Goal: Transaction & Acquisition: Purchase product/service

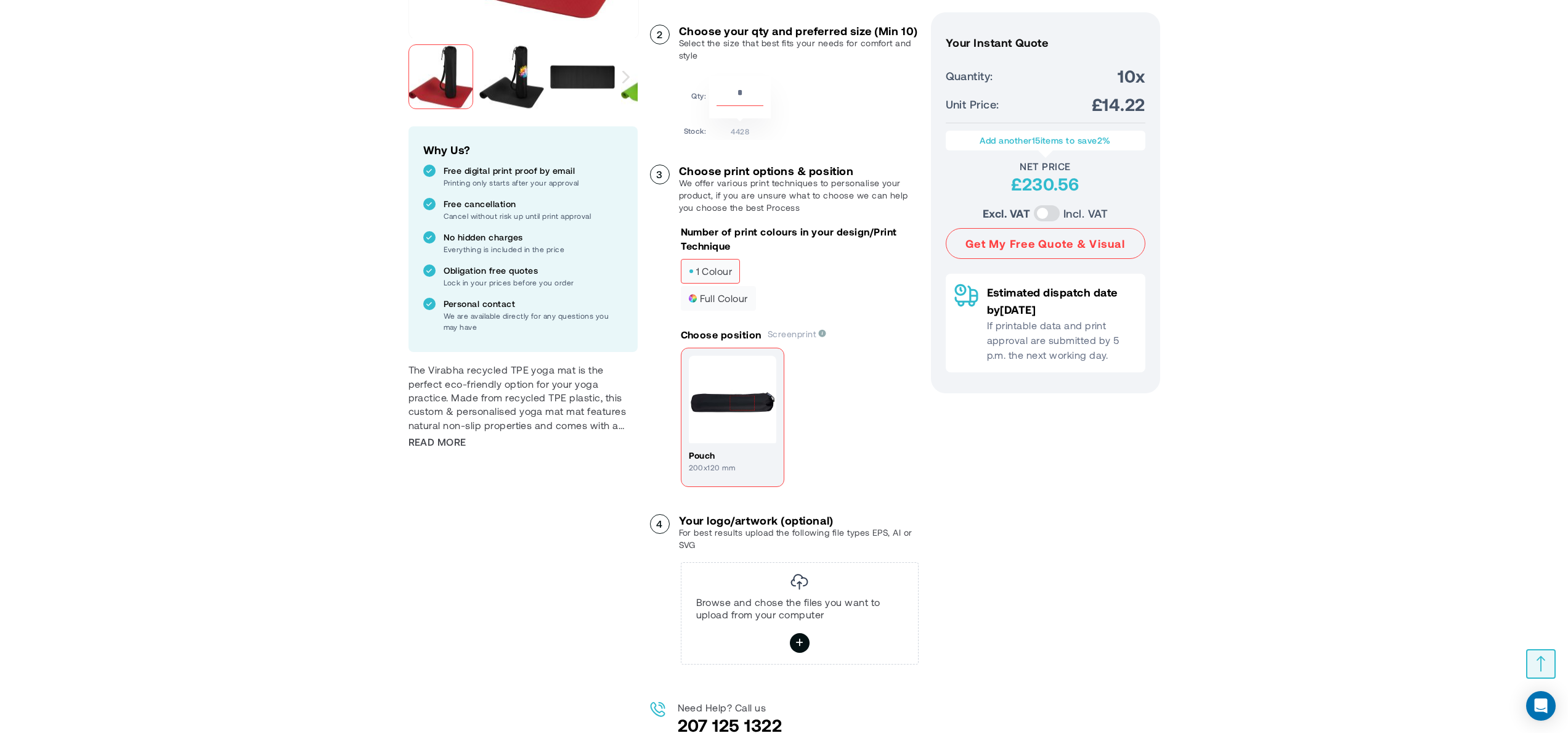
scroll to position [335, 0]
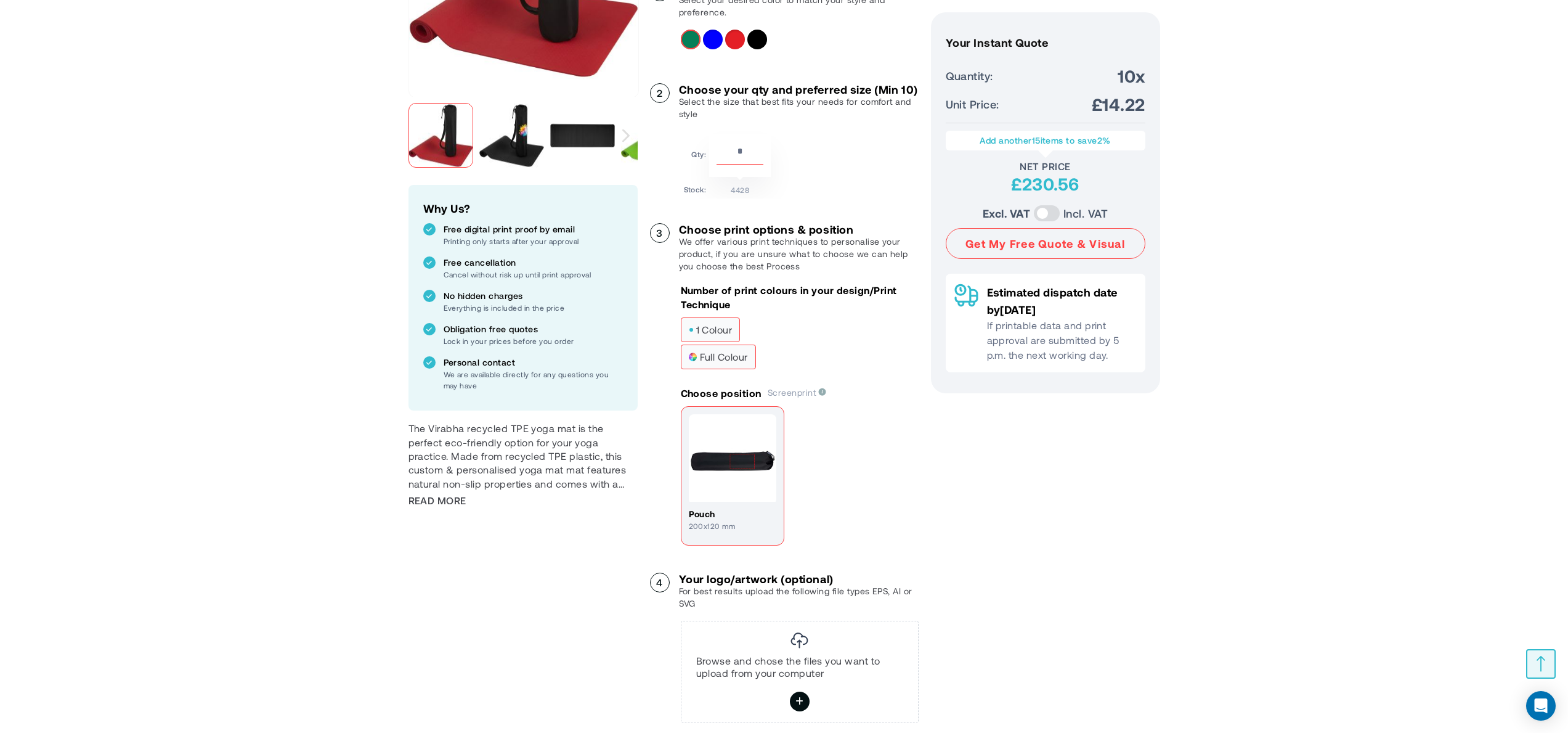
click at [716, 361] on span "full colour" at bounding box center [718, 356] width 59 height 8
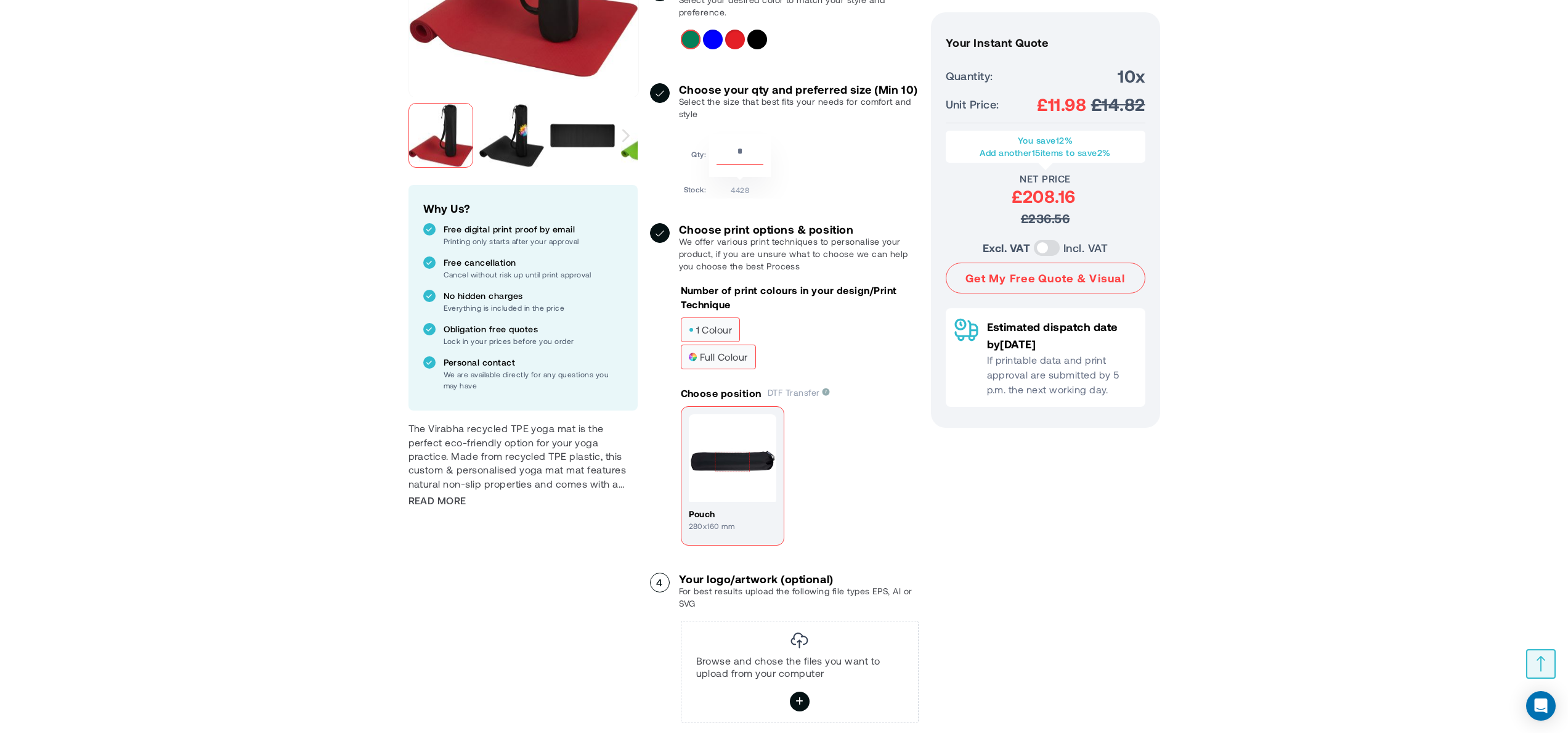
click at [718, 334] on span "1 colour" at bounding box center [711, 329] width 44 height 8
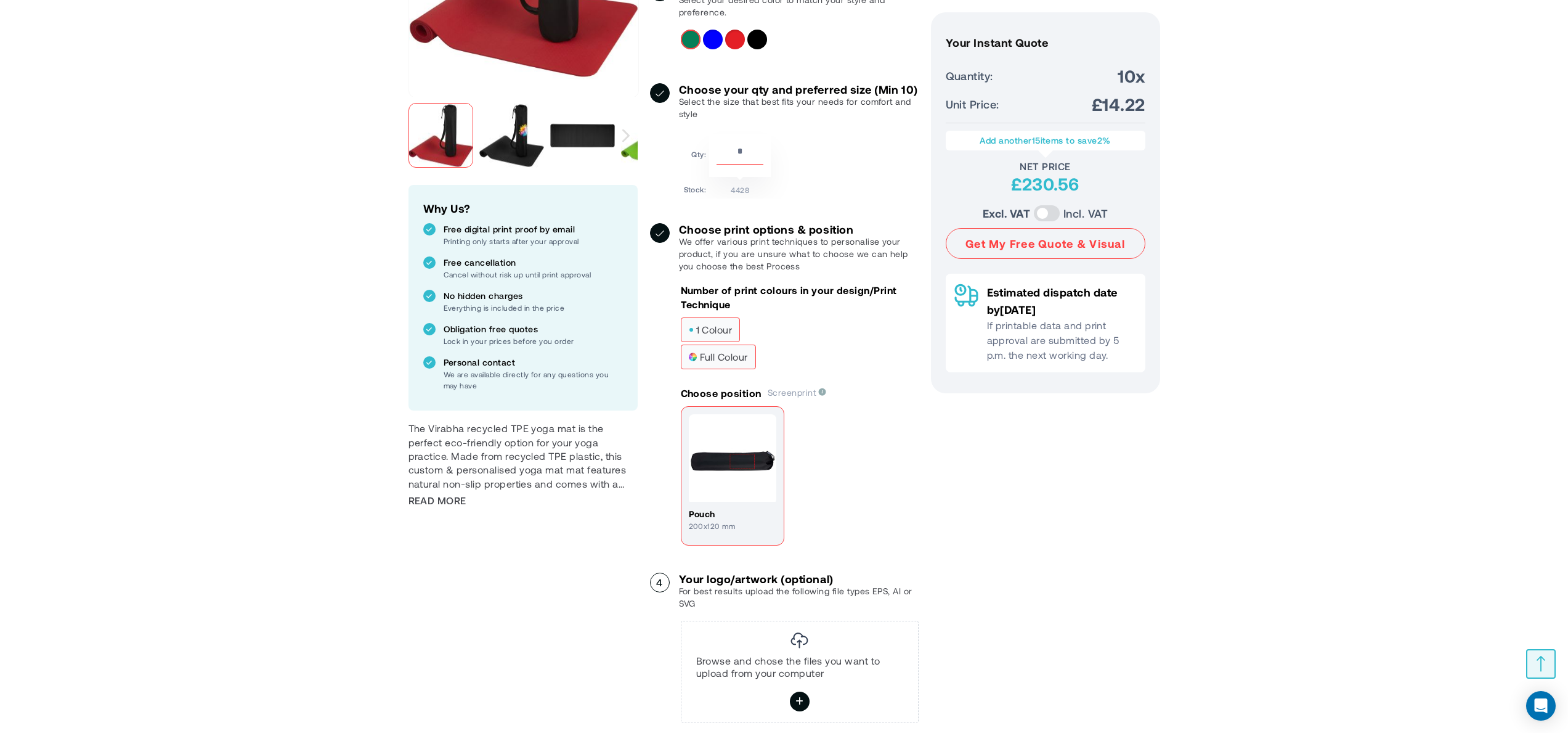
click at [719, 361] on span "full colour" at bounding box center [718, 356] width 59 height 8
click at [713, 334] on span "1 colour" at bounding box center [711, 329] width 44 height 8
click at [721, 361] on span "full colour" at bounding box center [718, 356] width 59 height 8
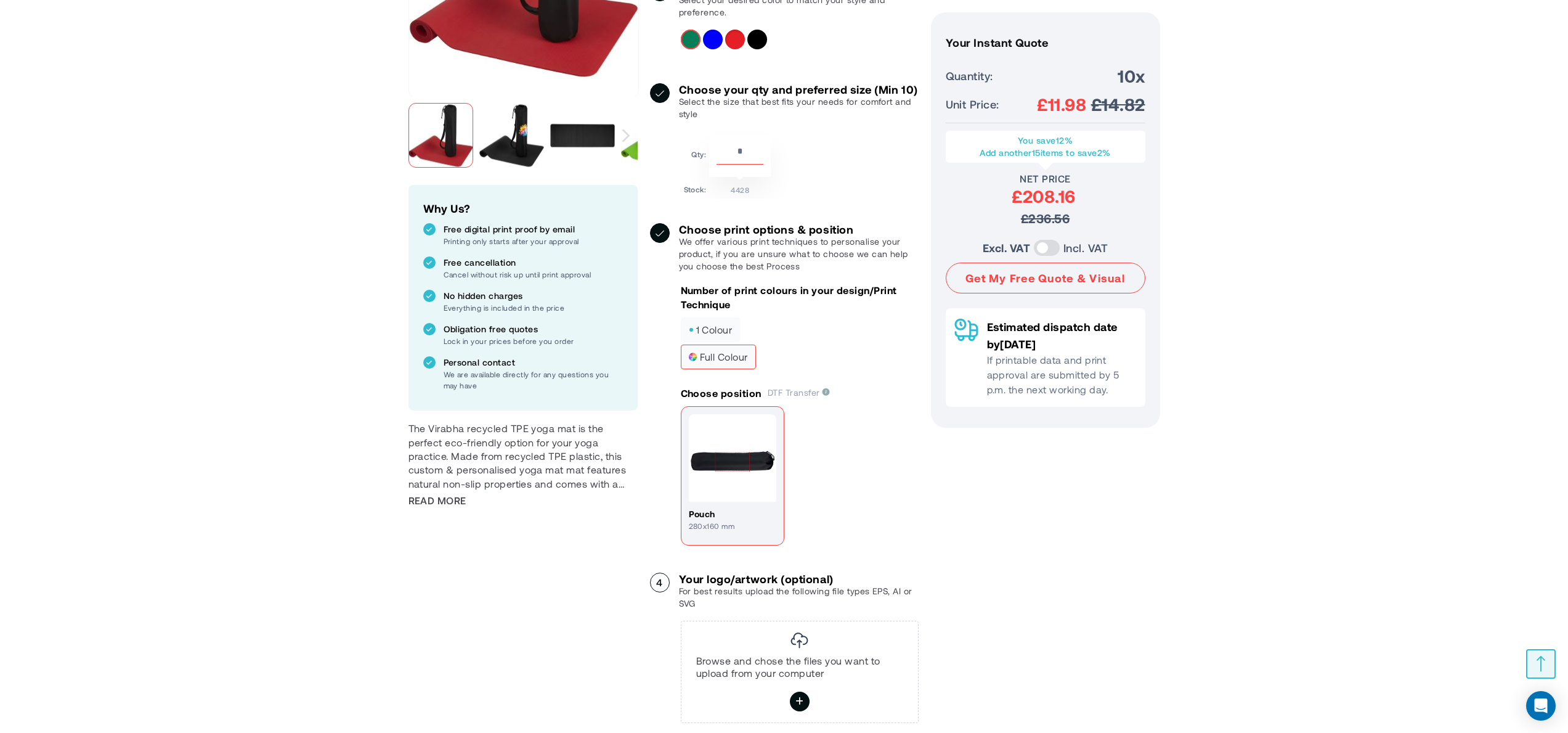
click at [731, 361] on span "full colour" at bounding box center [718, 356] width 59 height 8
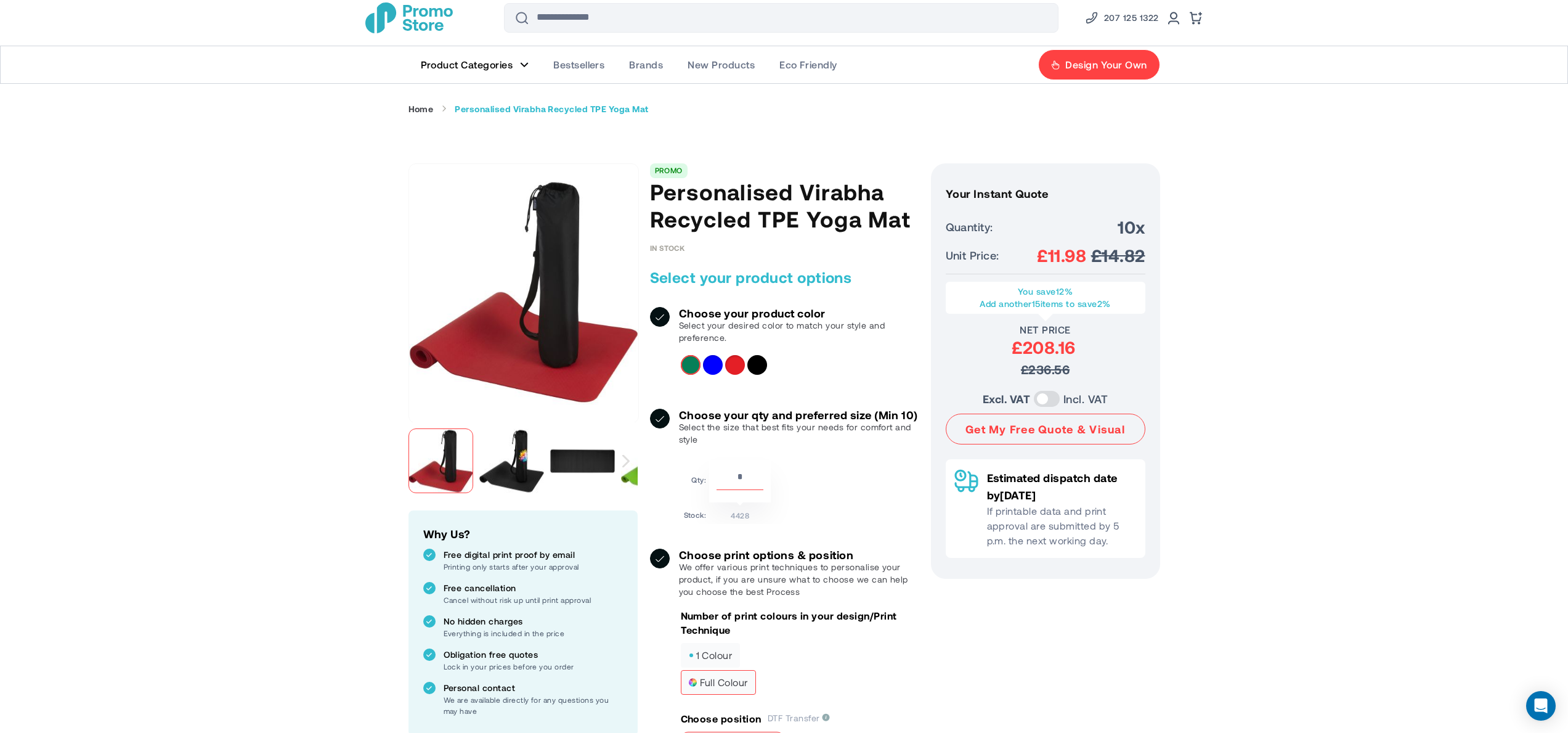
scroll to position [0, 0]
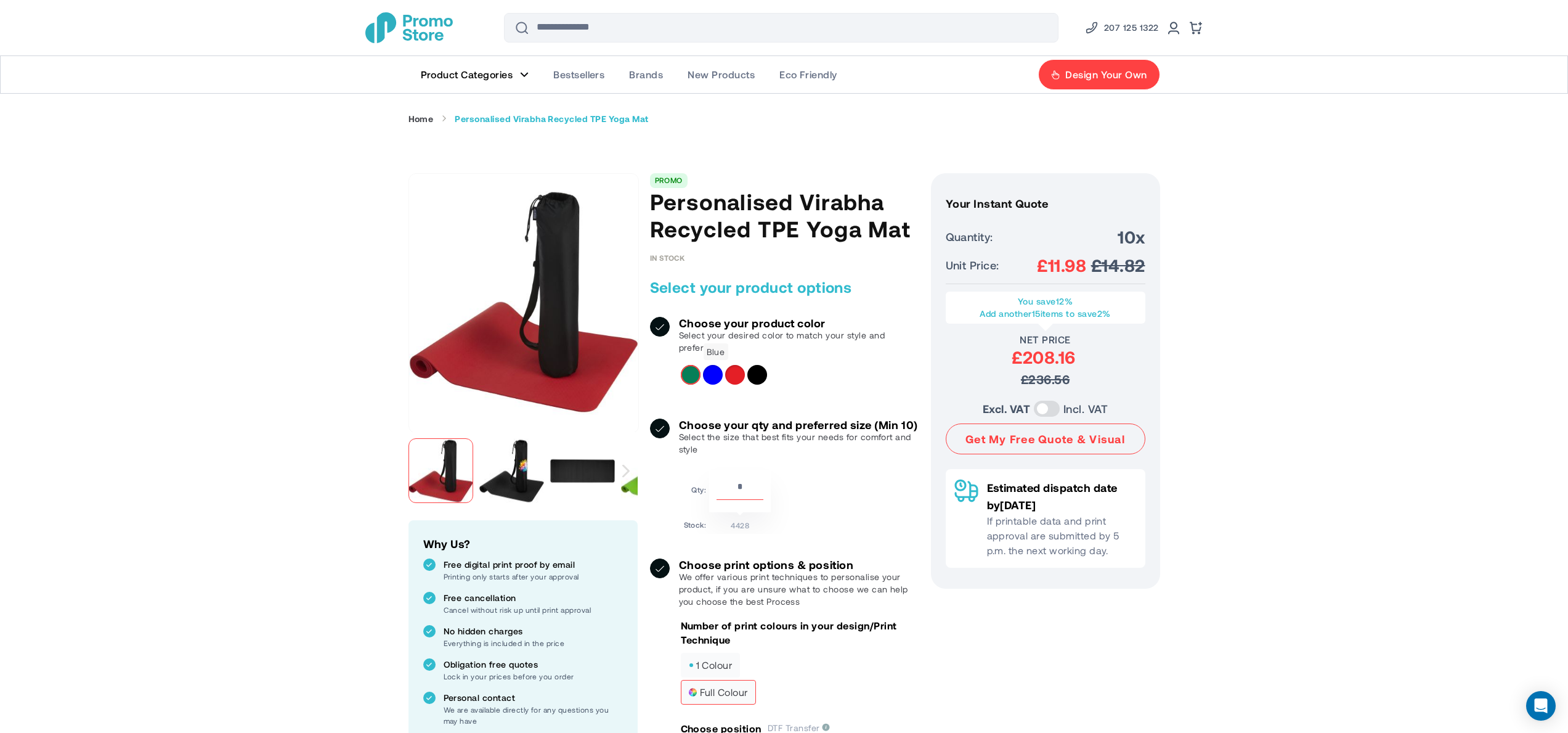
click at [712, 378] on div "Blue" at bounding box center [712, 374] width 19 height 19
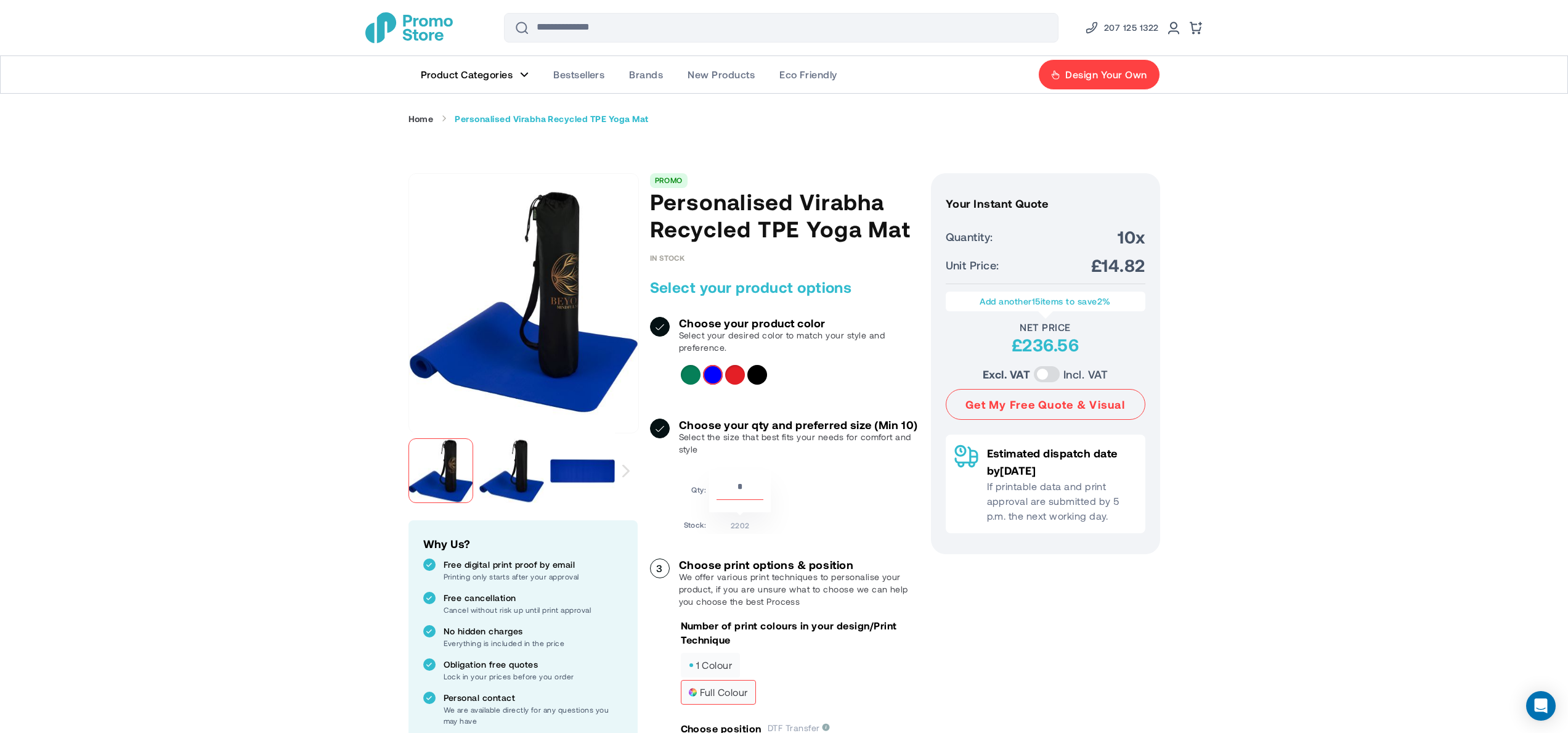
click at [729, 376] on div "Red" at bounding box center [734, 374] width 19 height 19
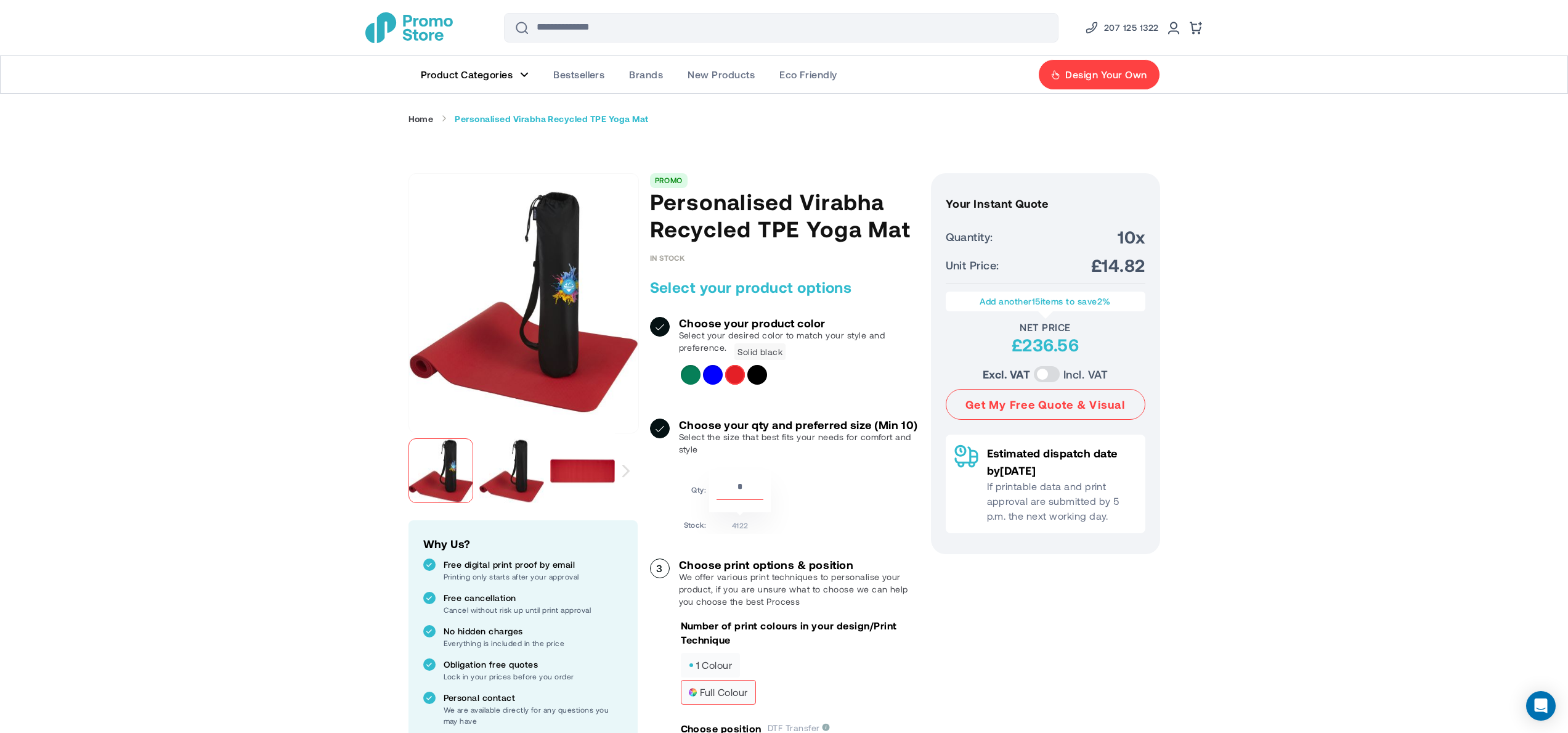
click at [753, 376] on div "Solid black" at bounding box center [757, 374] width 19 height 19
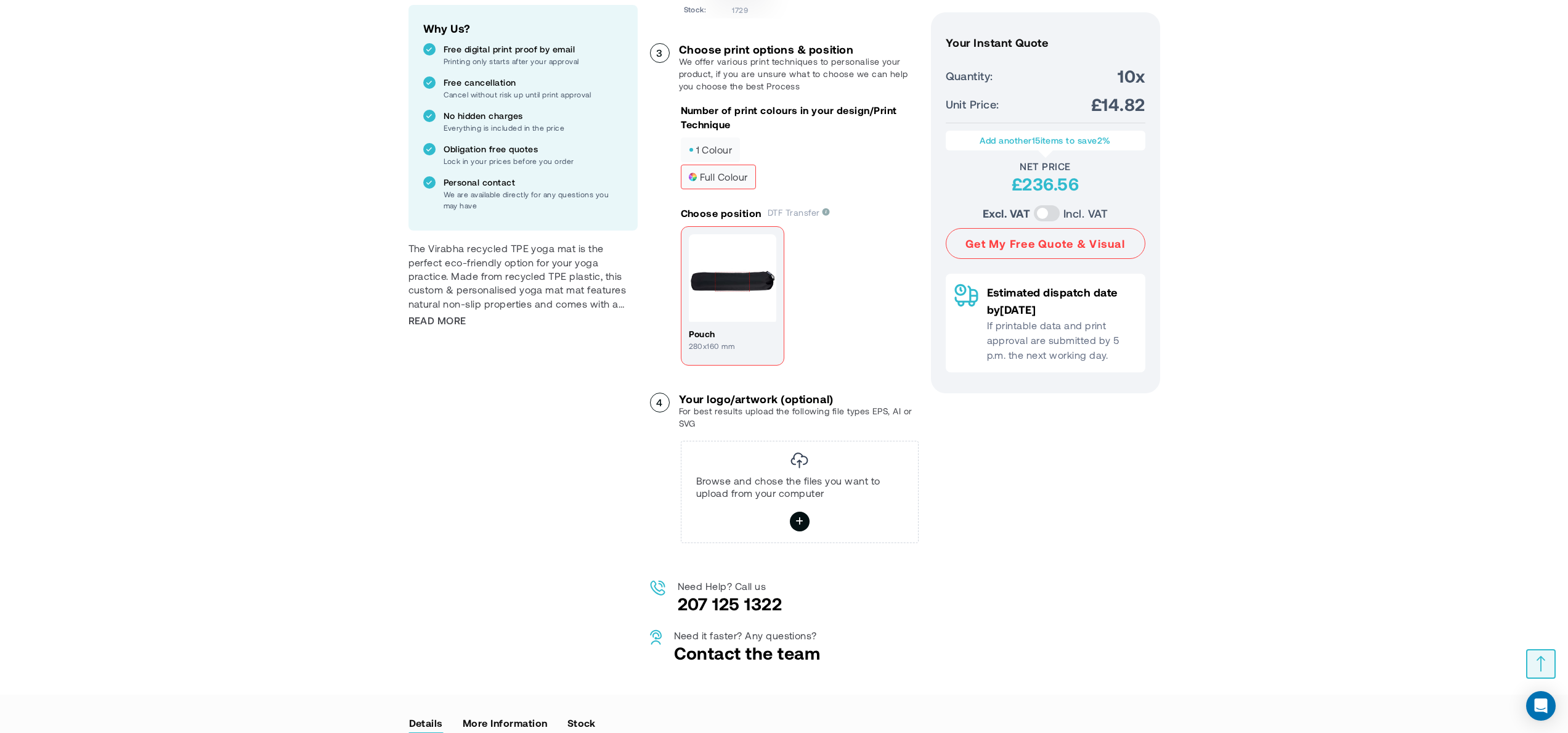
scroll to position [530, 0]
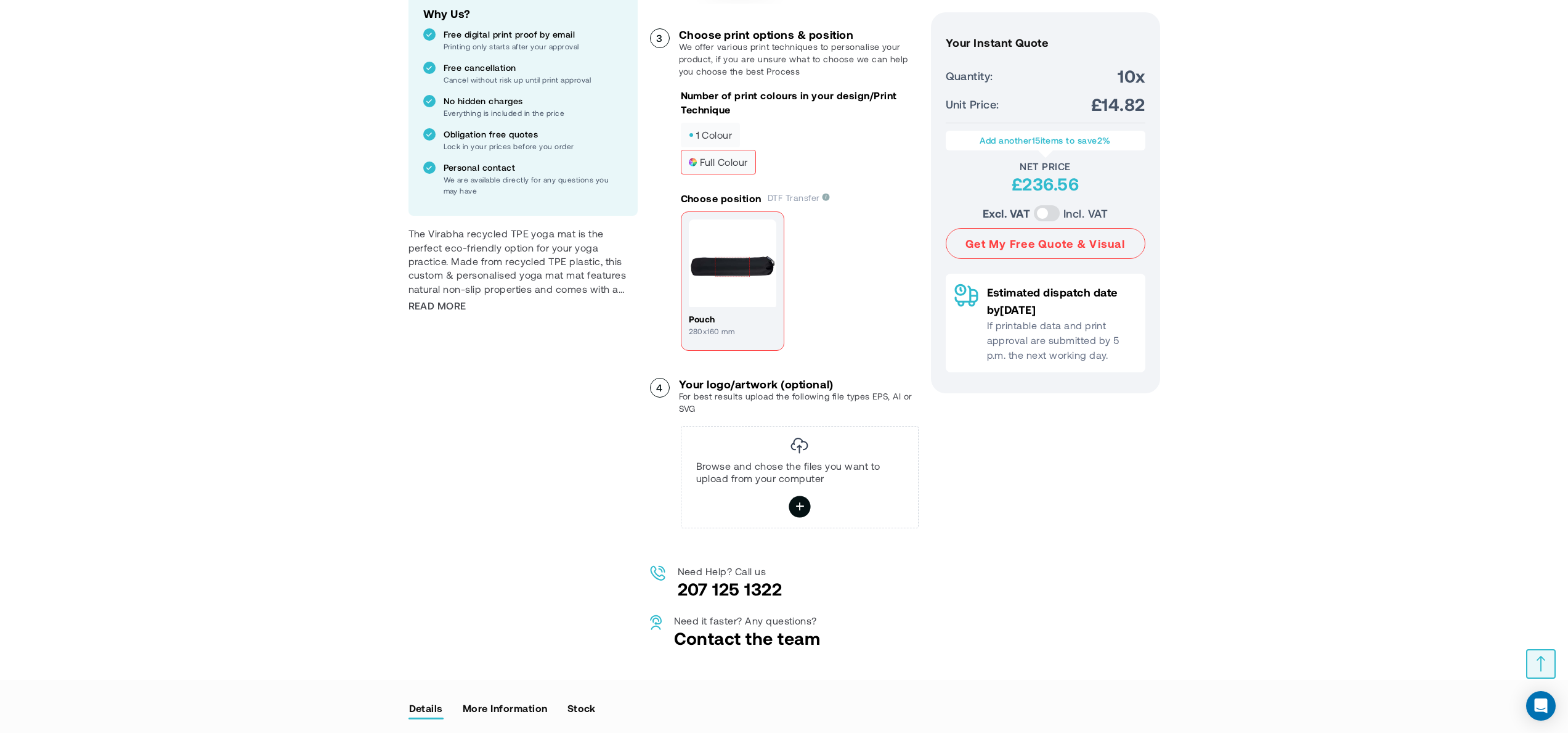
click at [802, 517] on icon at bounding box center [799, 507] width 9 height 22
click at [0, 0] on input "file" at bounding box center [0, 0] width 0 height 0
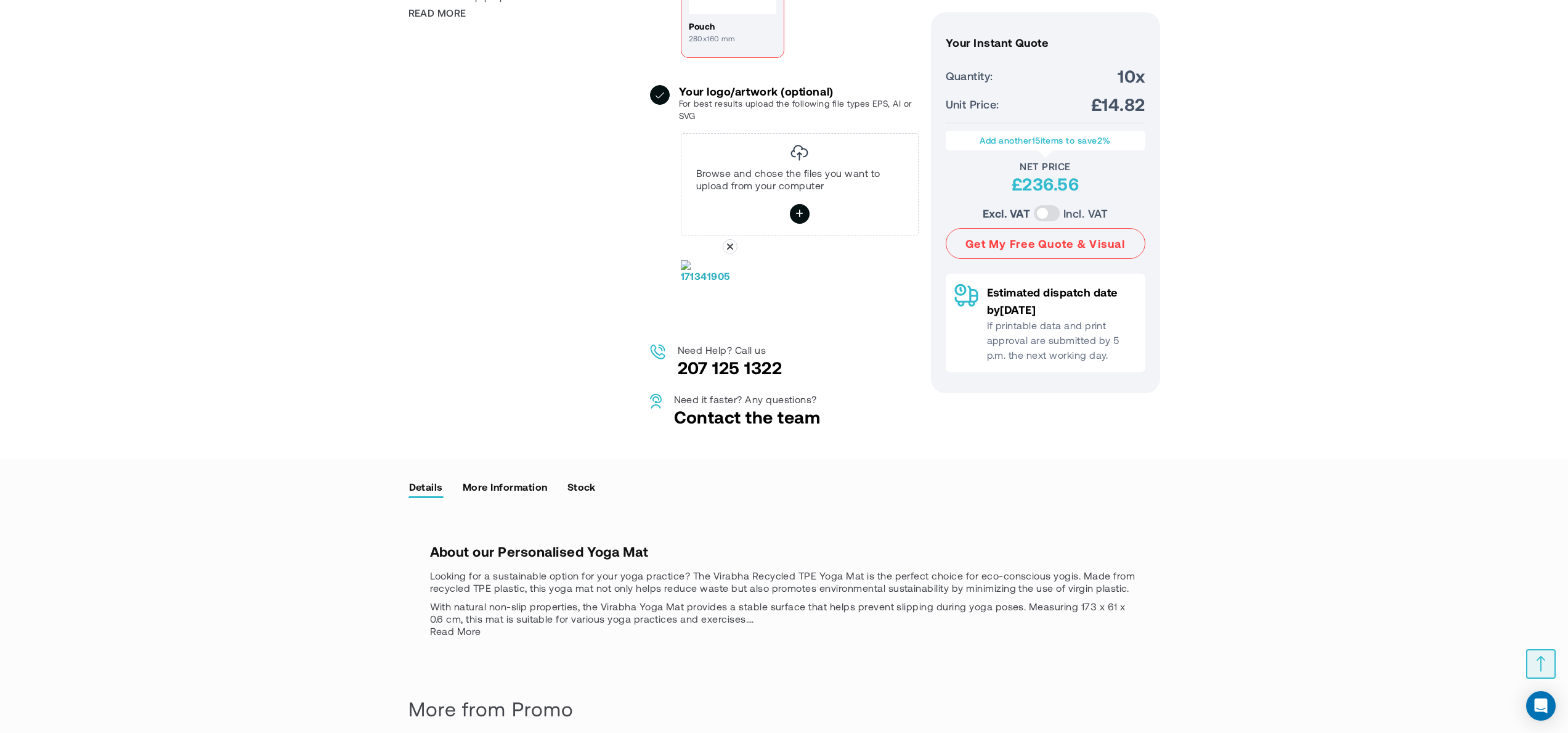
scroll to position [883, 0]
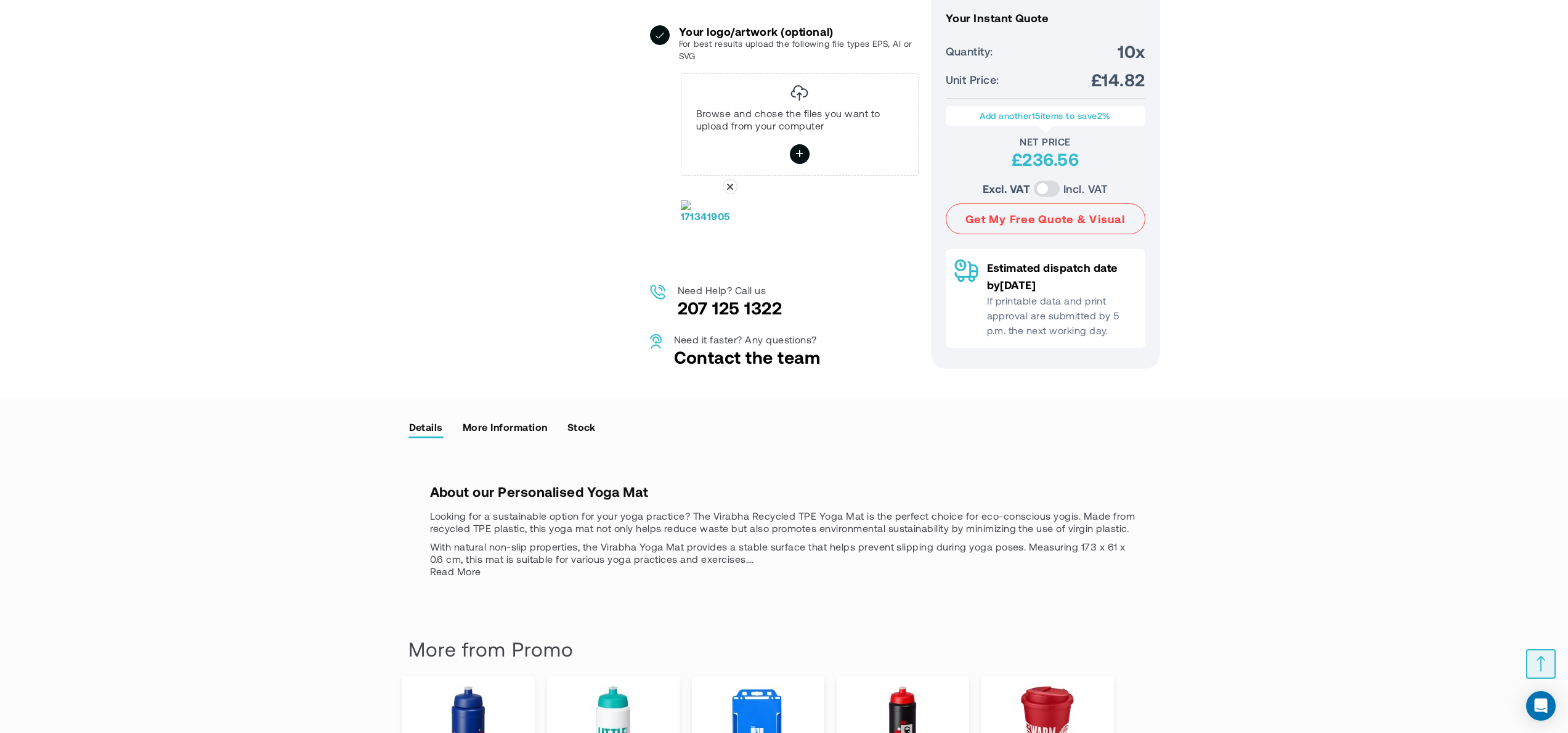
click at [731, 194] on icon at bounding box center [730, 186] width 15 height 15
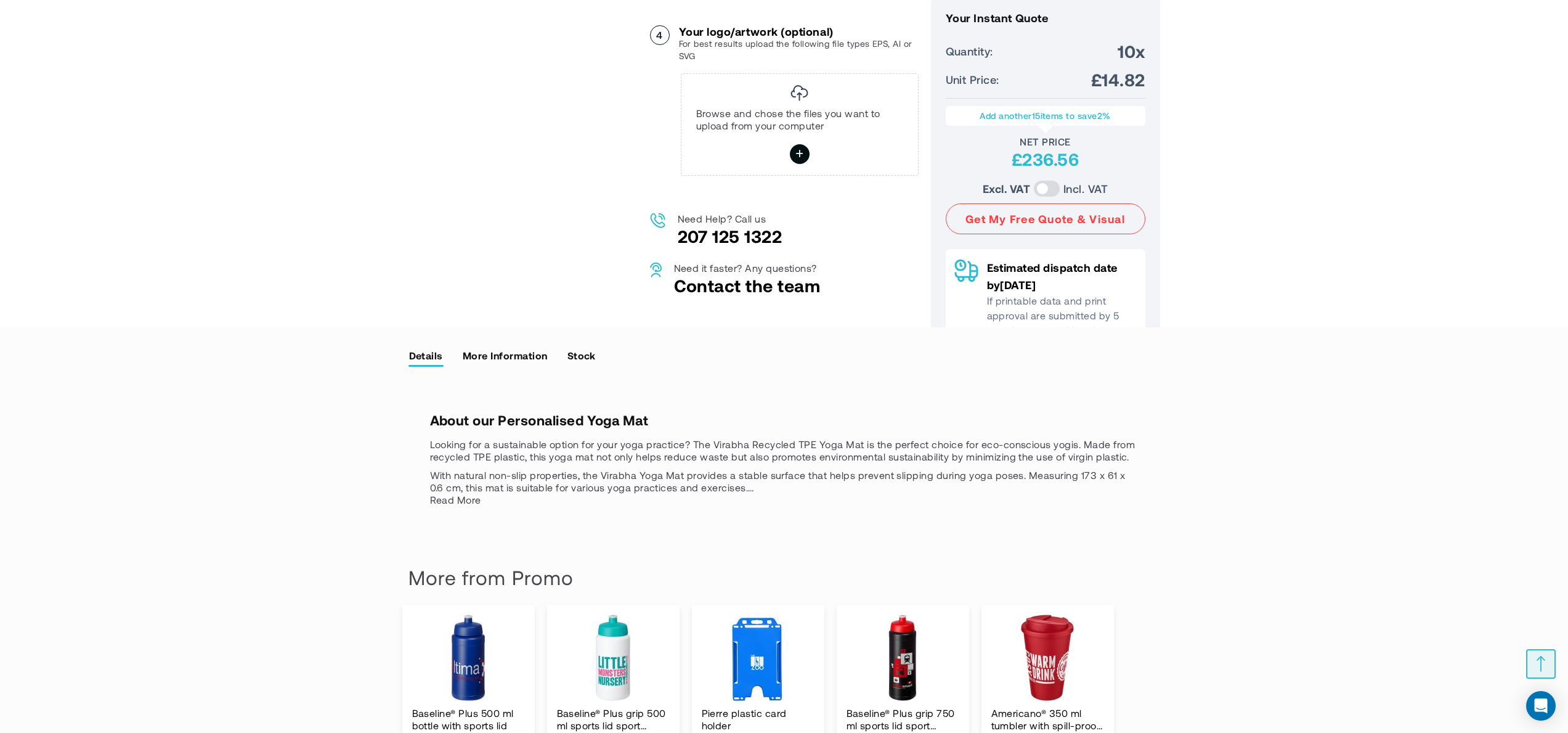
click at [535, 364] on link "More Information" at bounding box center [506, 355] width 86 height 18
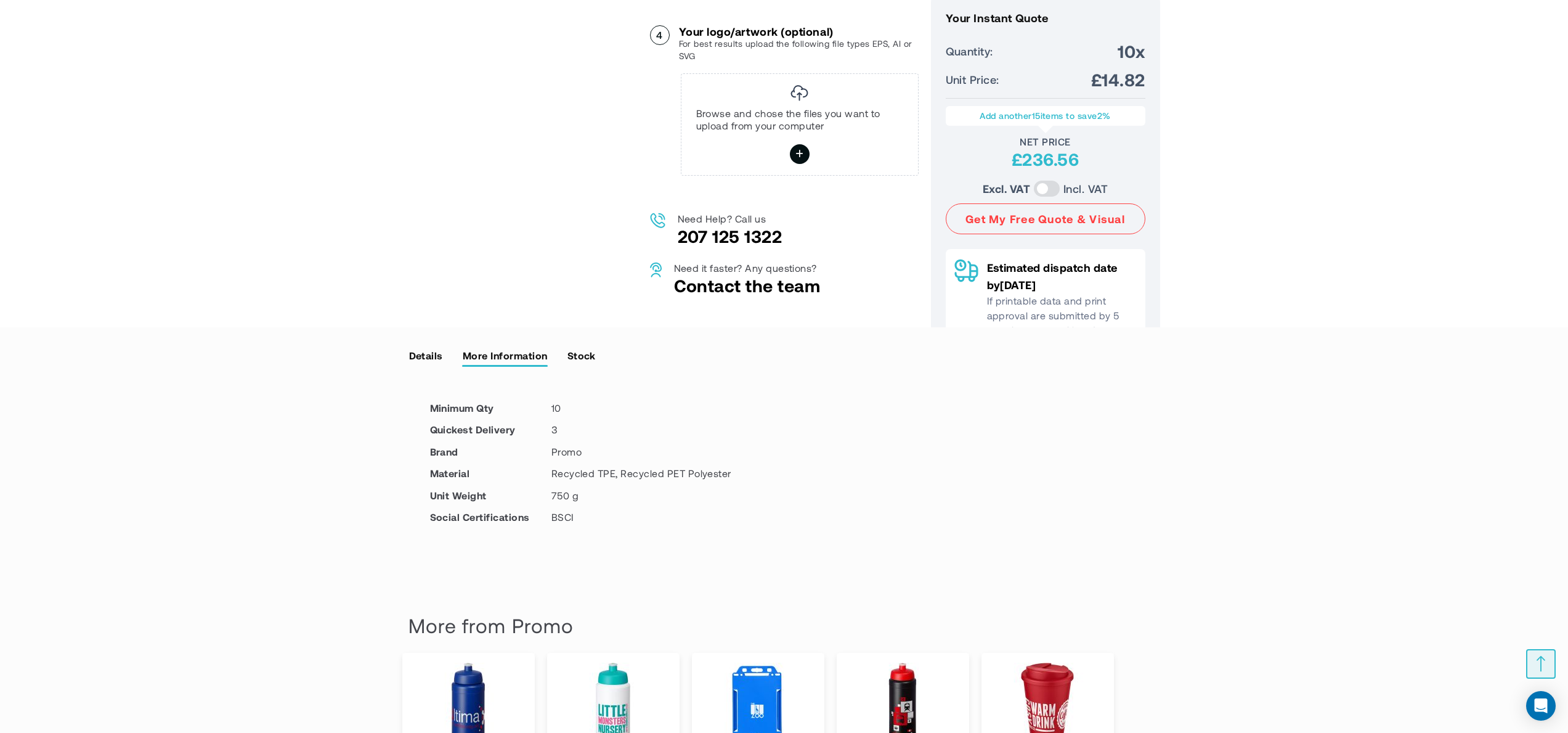
click at [573, 378] on div "Details About our Personalised Yoga Mat Looking for a sustainable option for yo…" at bounding box center [784, 461] width 751 height 230
click at [581, 364] on link "Stock" at bounding box center [582, 355] width 29 height 18
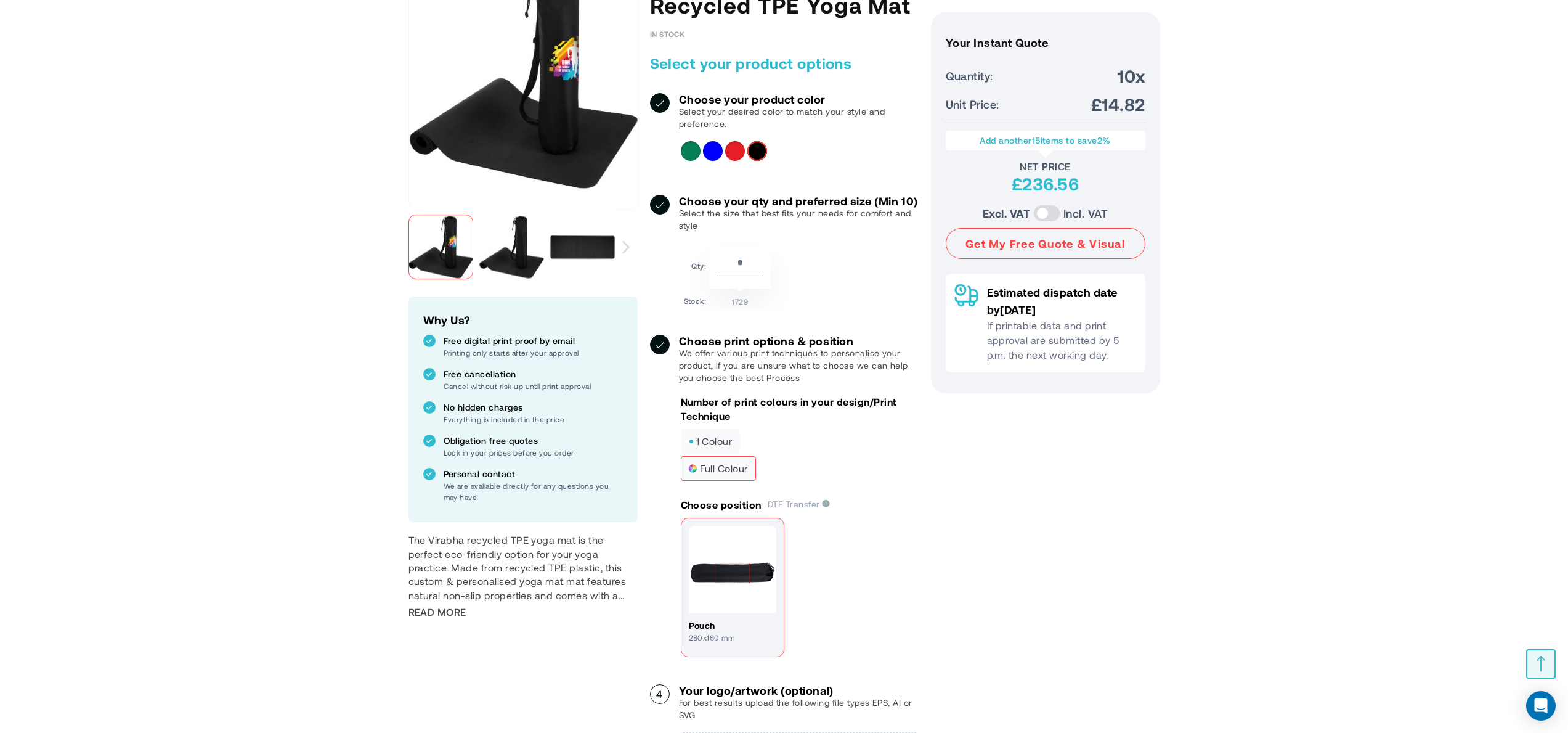
scroll to position [224, 0]
click at [425, 605] on span "Read More" at bounding box center [437, 611] width 58 height 14
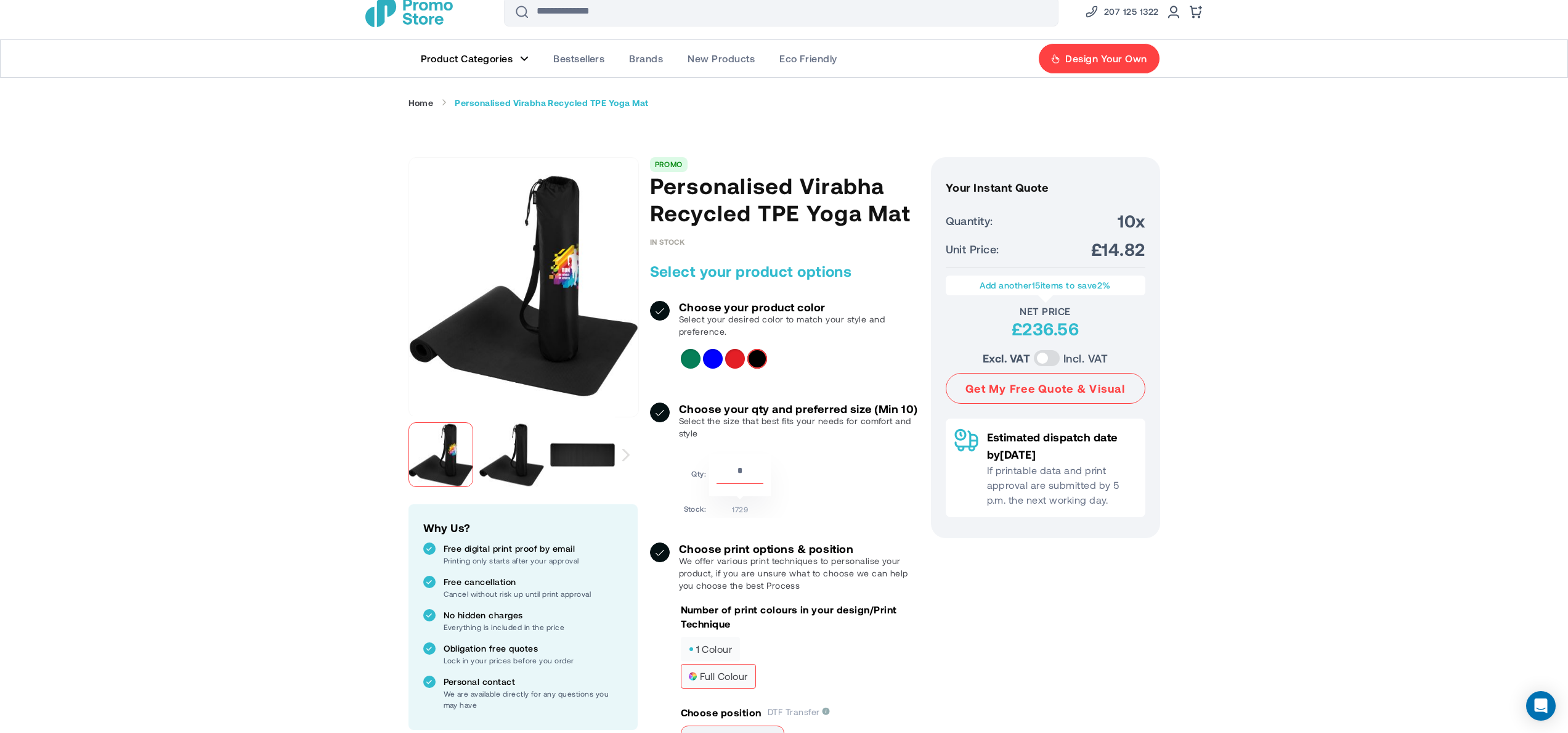
scroll to position [0, 0]
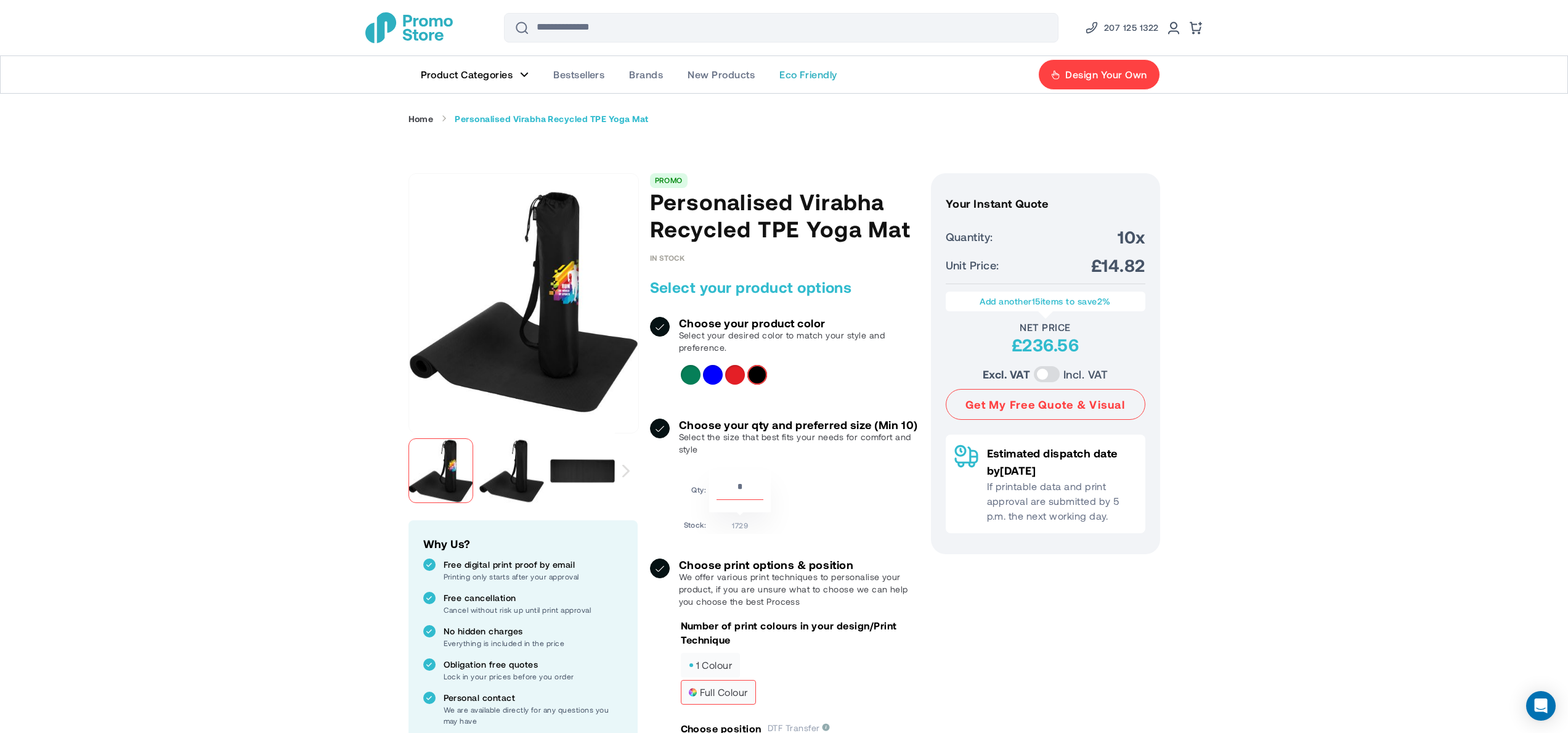
click at [818, 76] on span "Eco Friendly" at bounding box center [808, 74] width 58 height 12
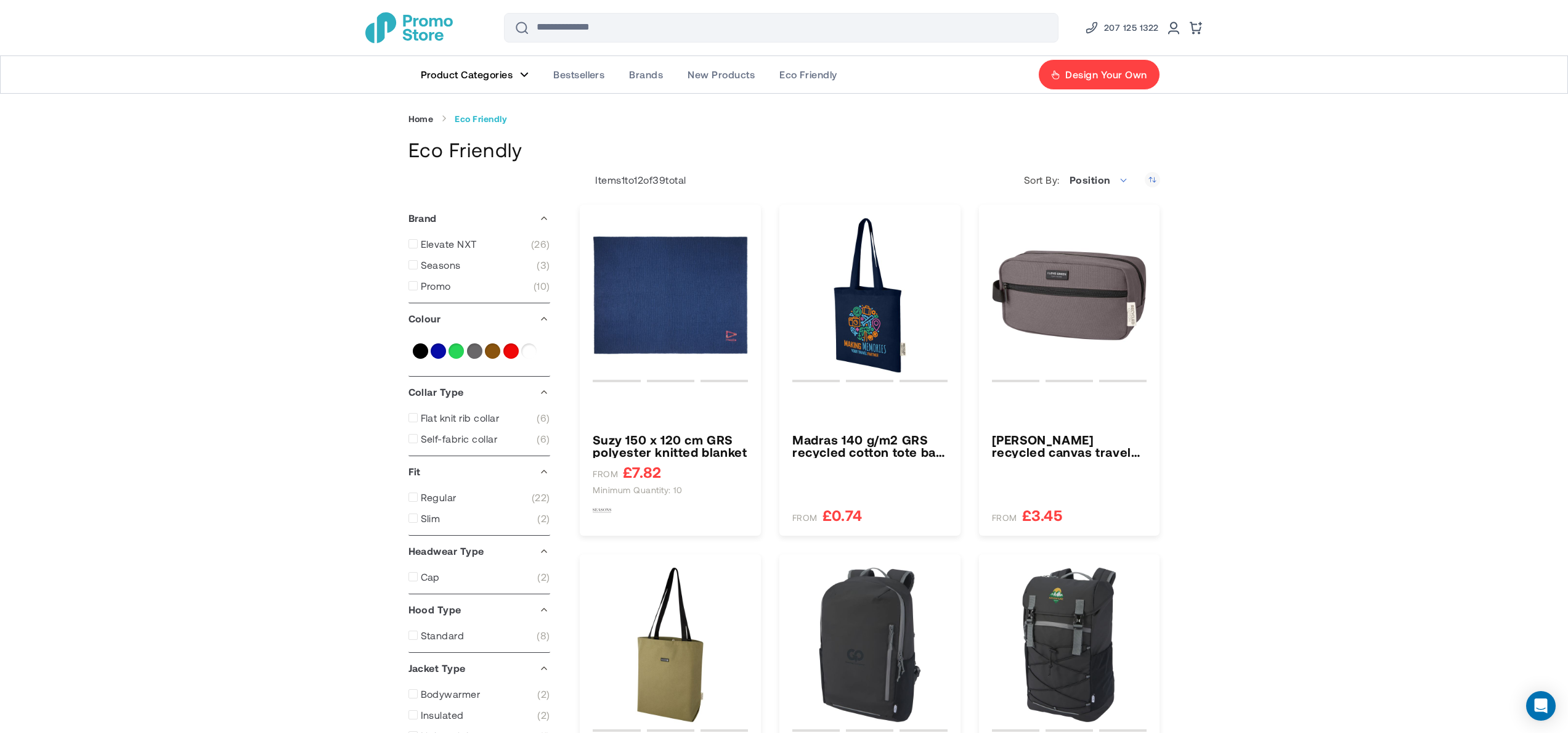
type input "****"
type input "*****"
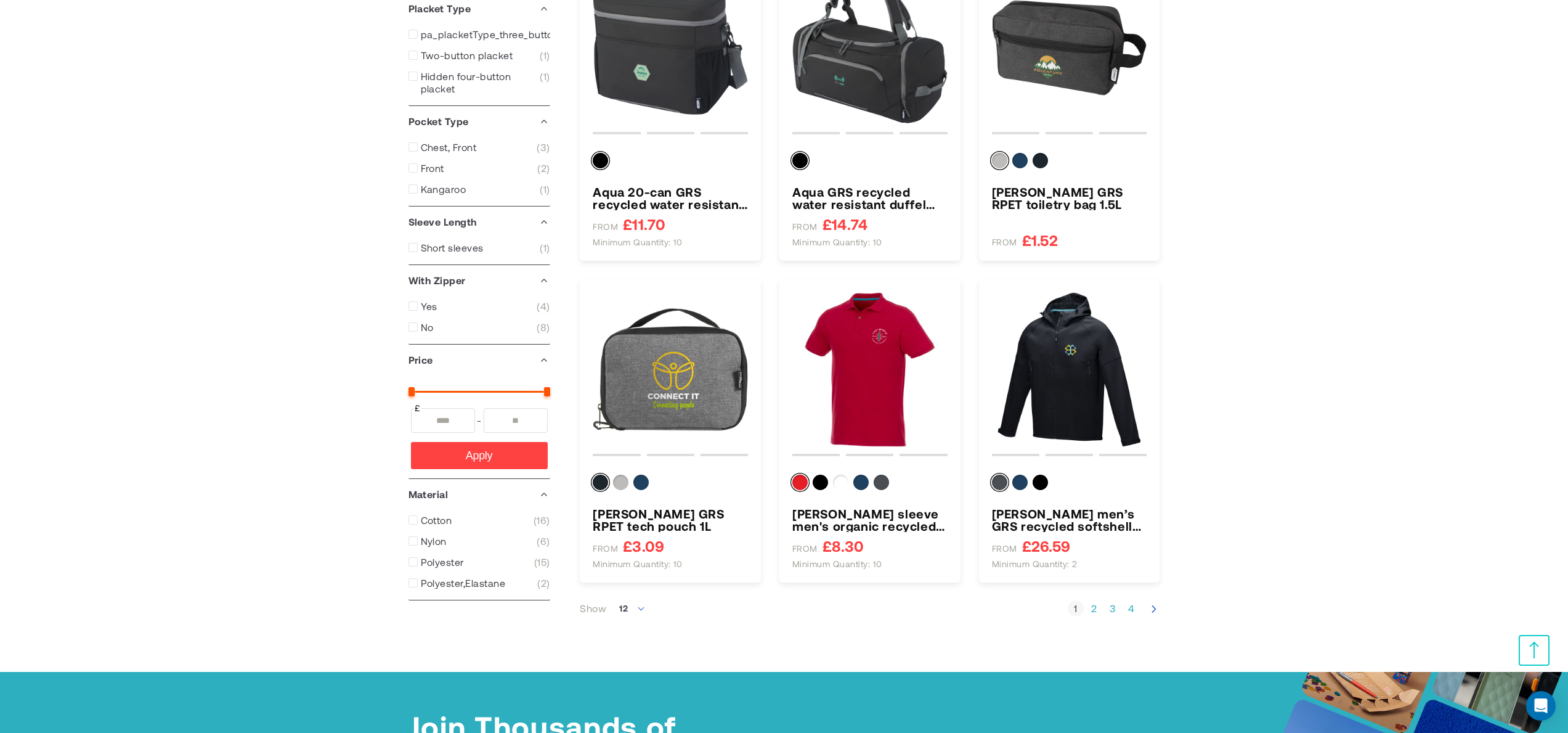
scroll to position [991, 0]
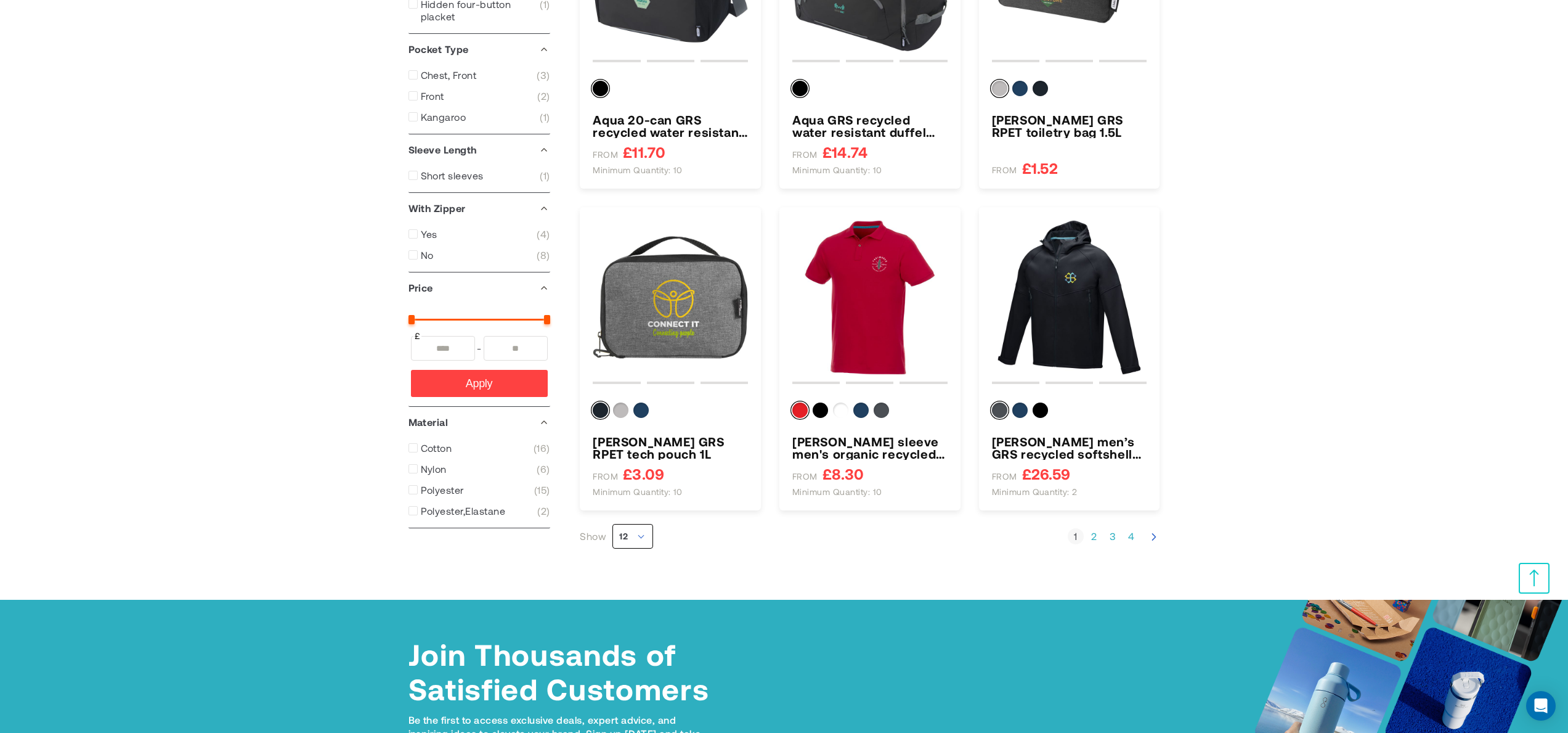
click at [644, 537] on span "12" at bounding box center [633, 536] width 40 height 25
click at [638, 605] on li "36" at bounding box center [632, 606] width 39 height 22
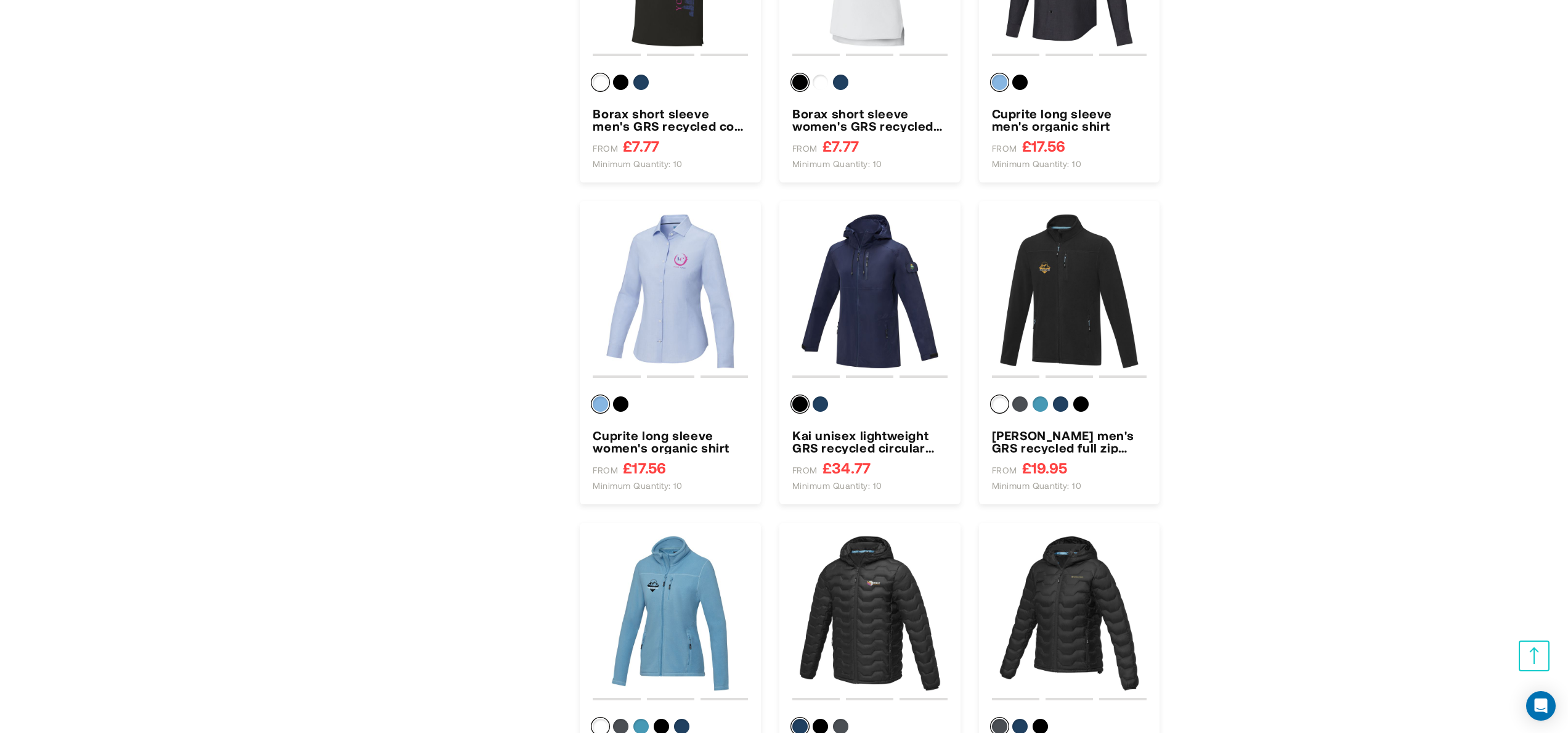
scroll to position [2632, 0]
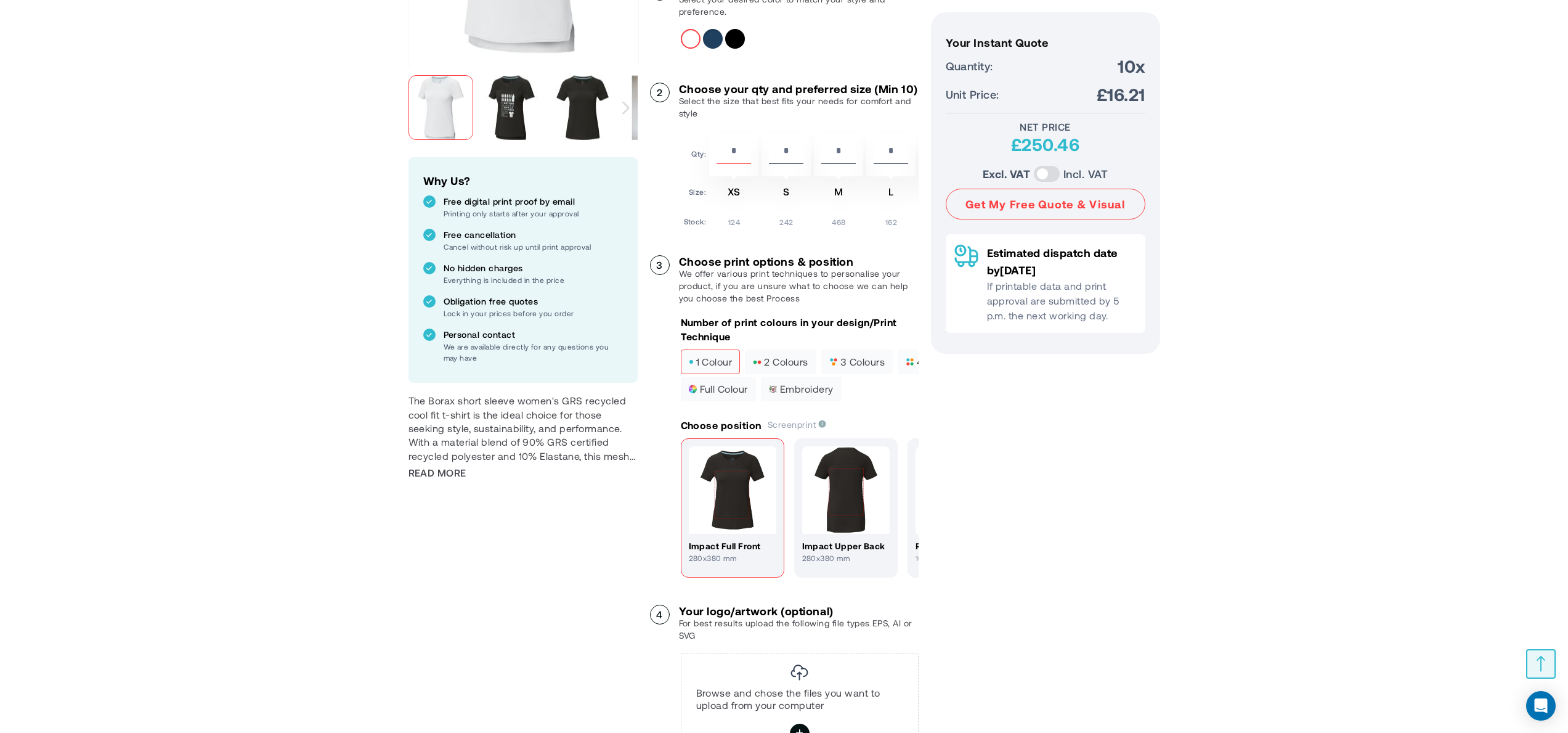
scroll to position [421, 0]
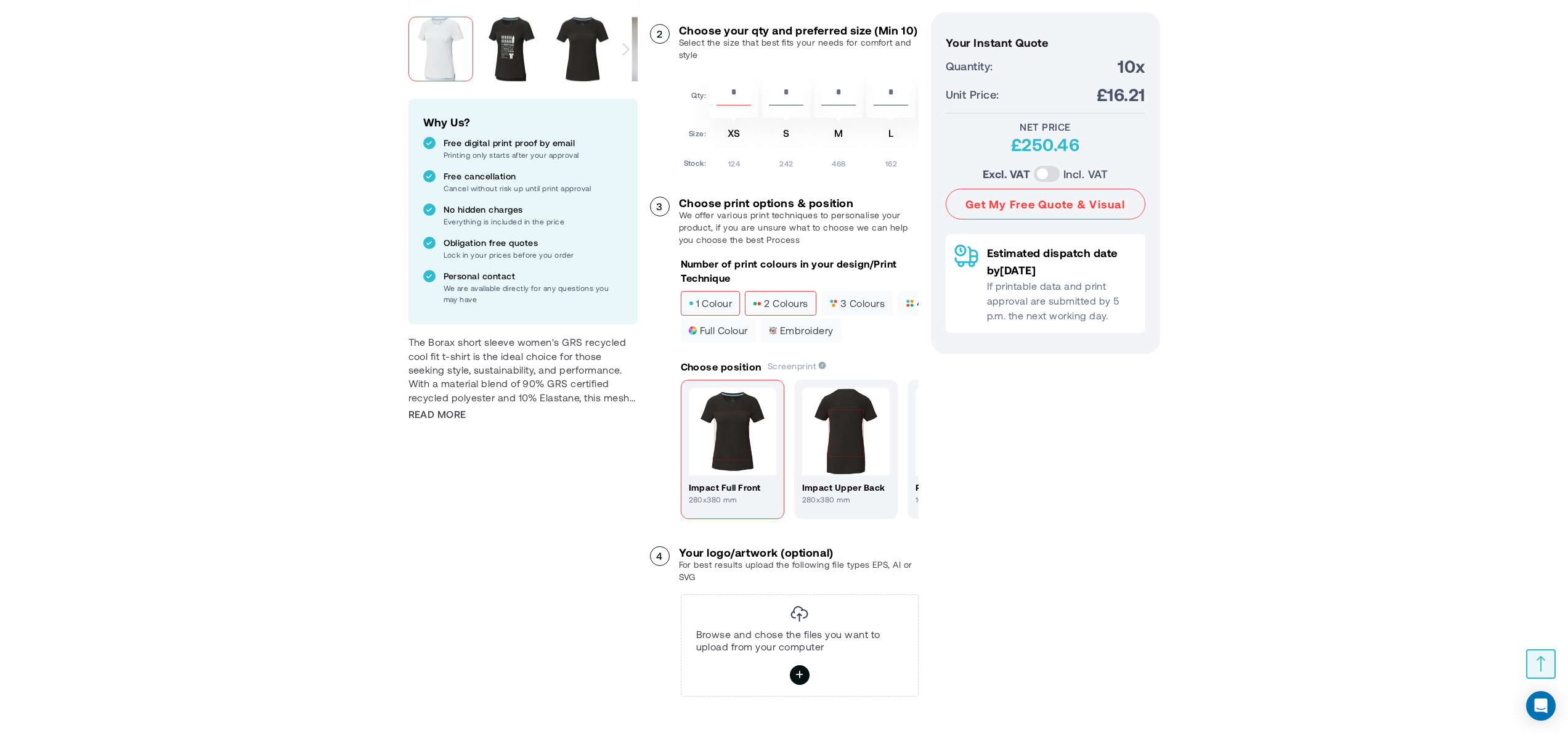
click at [783, 307] on span "2 colours" at bounding box center [781, 303] width 55 height 8
drag, startPoint x: 846, startPoint y: 320, endPoint x: 845, endPoint y: 311, distance: 9.1
click at [845, 307] on span "3 colours" at bounding box center [857, 303] width 55 height 8
click at [721, 335] on span "full colour" at bounding box center [718, 329] width 59 height 8
click at [731, 447] on img at bounding box center [732, 430] width 87 height 87
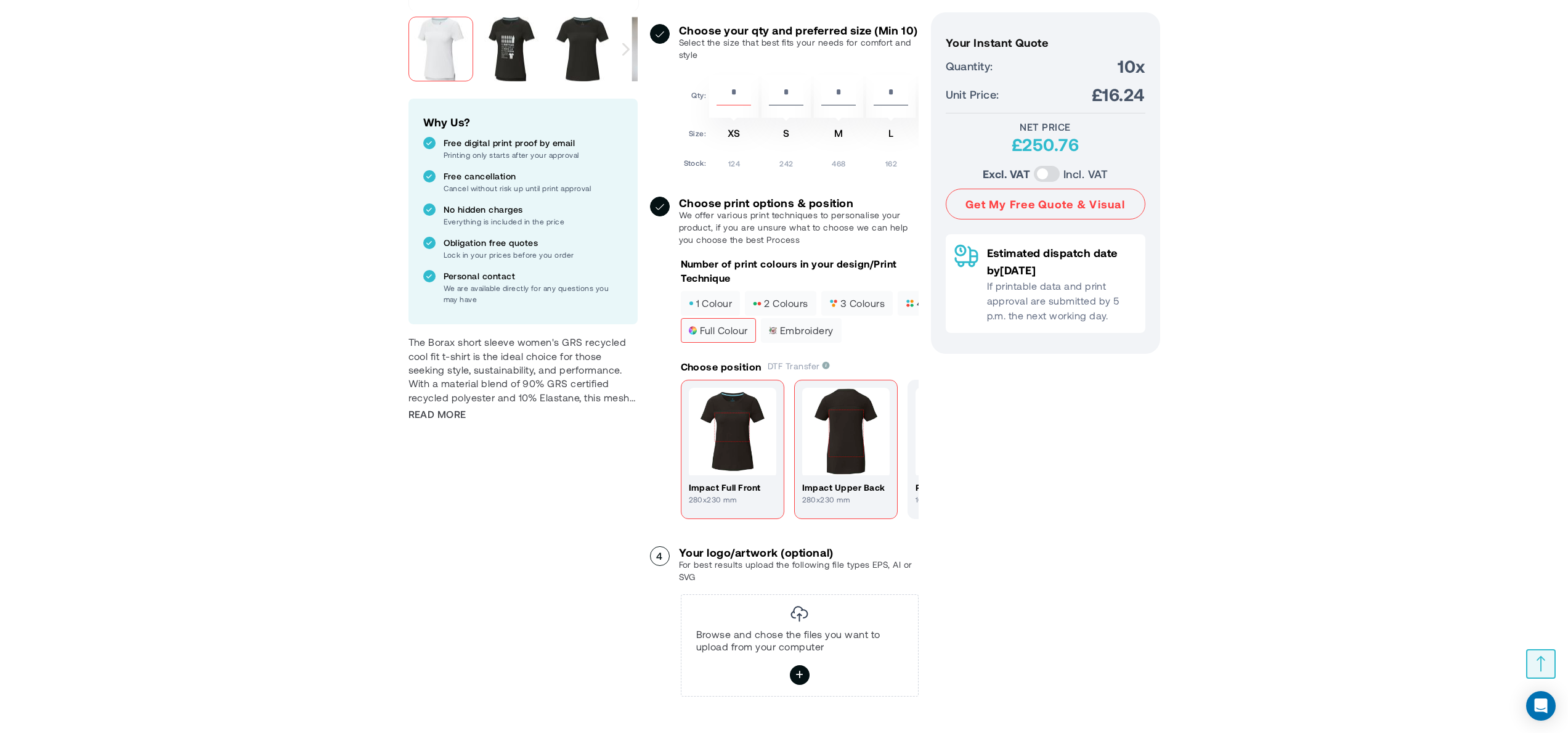
click at [825, 462] on img at bounding box center [845, 430] width 87 height 87
drag, startPoint x: 904, startPoint y: 458, endPoint x: 789, endPoint y: 475, distance: 116.2
click at [794, 475] on div "impact full front 280x230 mm Impact upper back 280x230 mm right bicep 100x100 mm" at bounding box center [799, 450] width 238 height 141
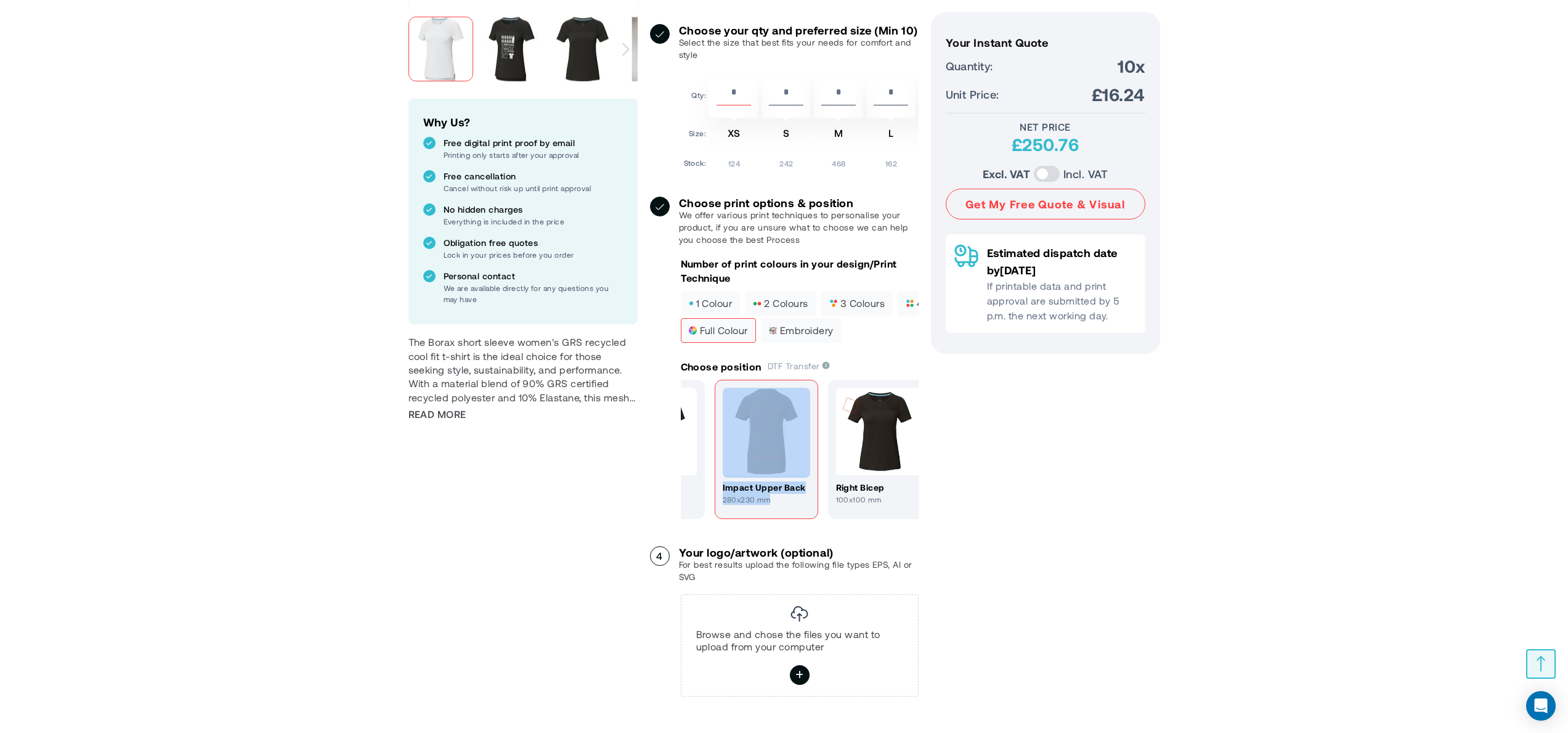
scroll to position [0, 93]
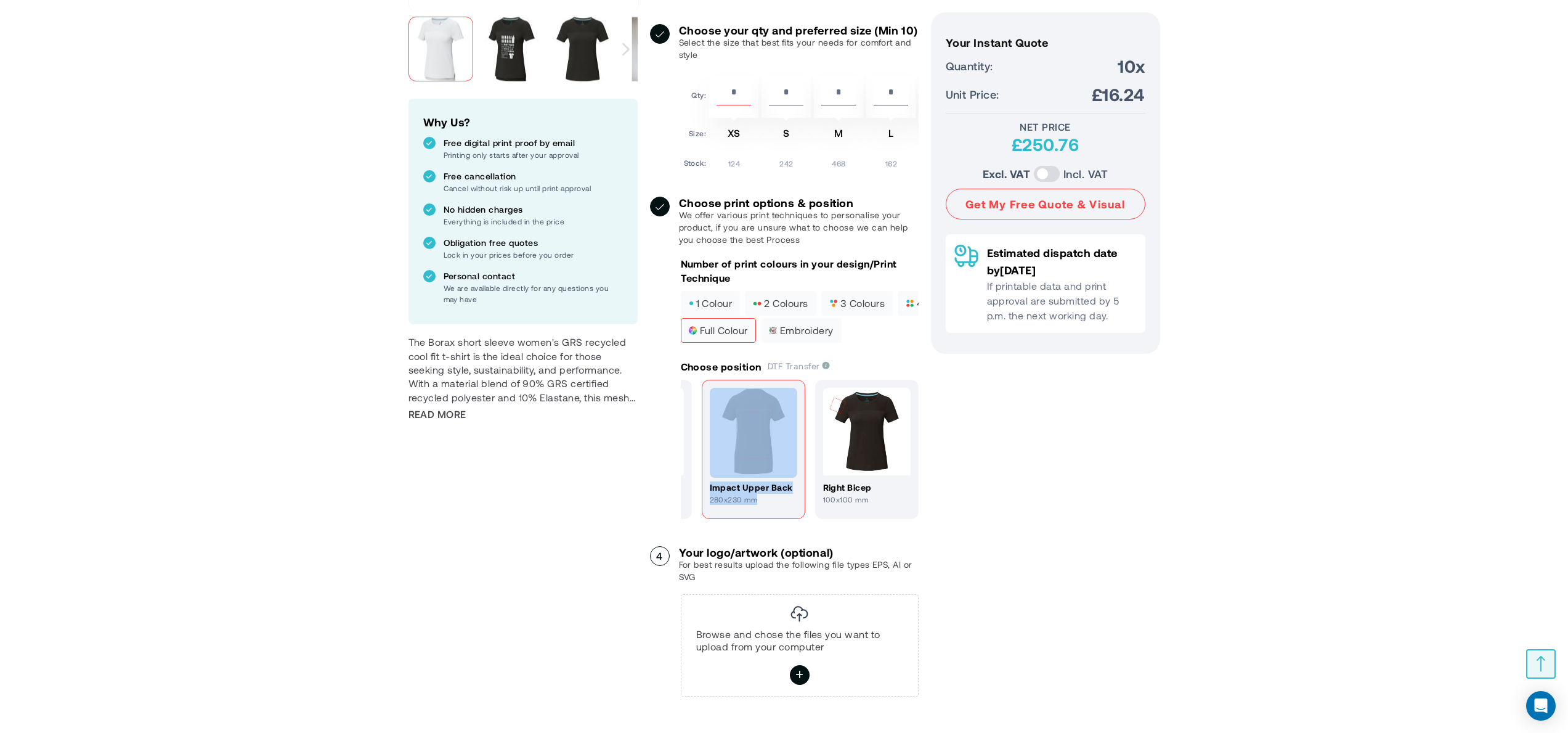
click at [874, 451] on img at bounding box center [866, 430] width 87 height 87
drag, startPoint x: 1096, startPoint y: 87, endPoint x: 1148, endPoint y: 101, distance: 53.9
click at [1148, 101] on div "Your Instant Quote Unit Price: £16.24 Your Instant Quote Quantity: 10x Unit Pri…" at bounding box center [1046, 183] width 229 height 341
click at [1173, 97] on main "Skip to the end of the images gallery Skip to the beginning of the images galle…" at bounding box center [784, 604] width 801 height 1778
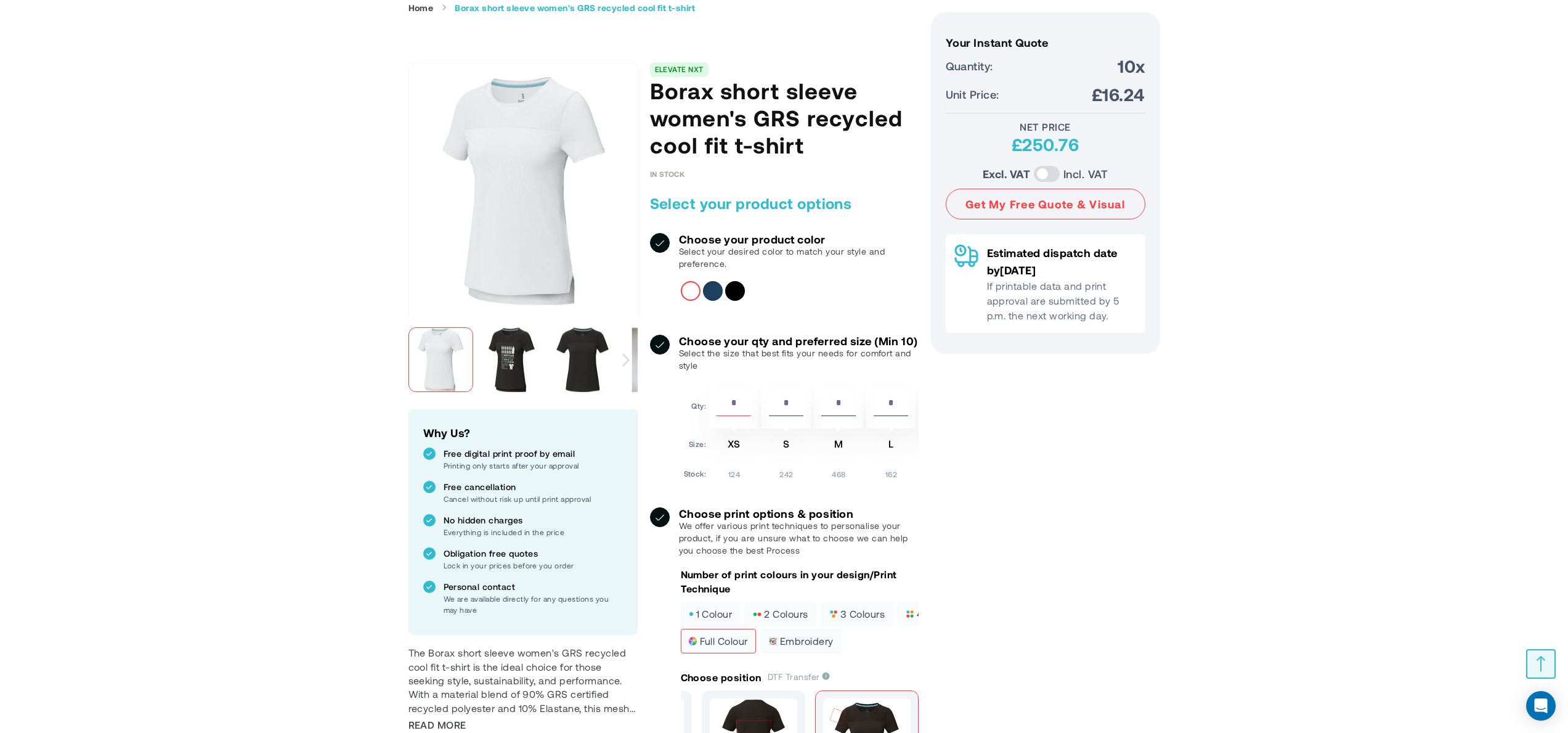
scroll to position [0, 0]
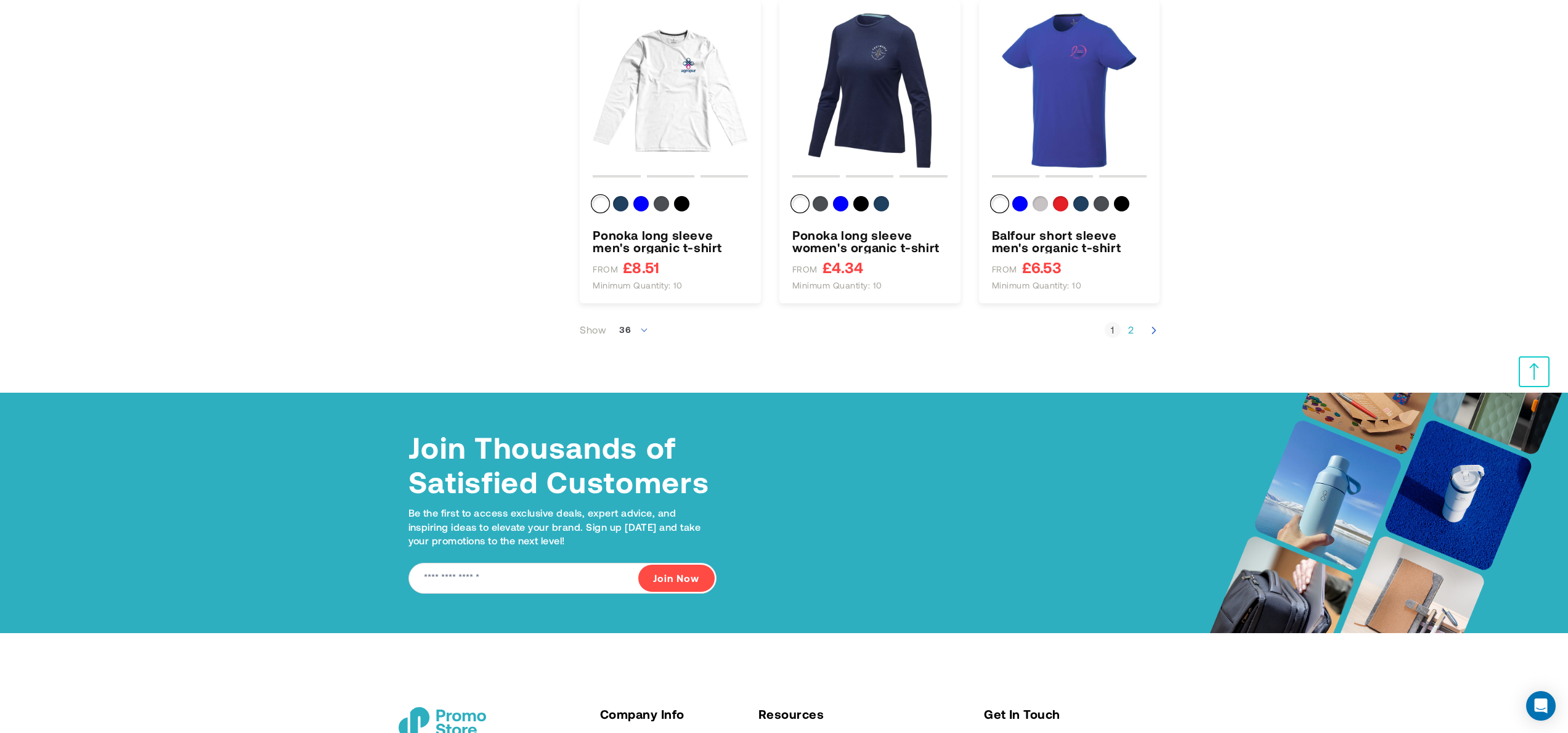
scroll to position [3723, 0]
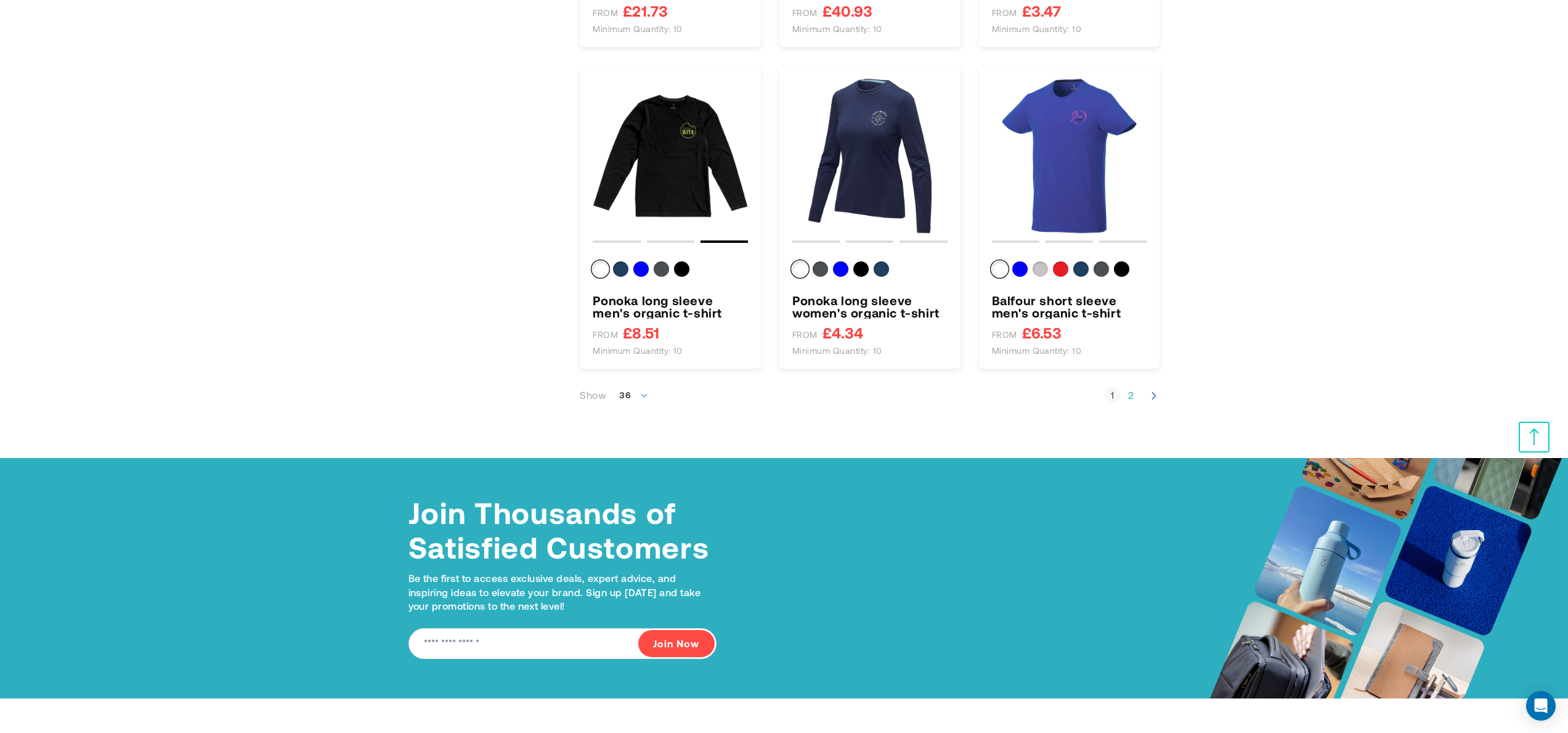
click at [1157, 394] on icon "Next" at bounding box center [1153, 394] width 12 height 12
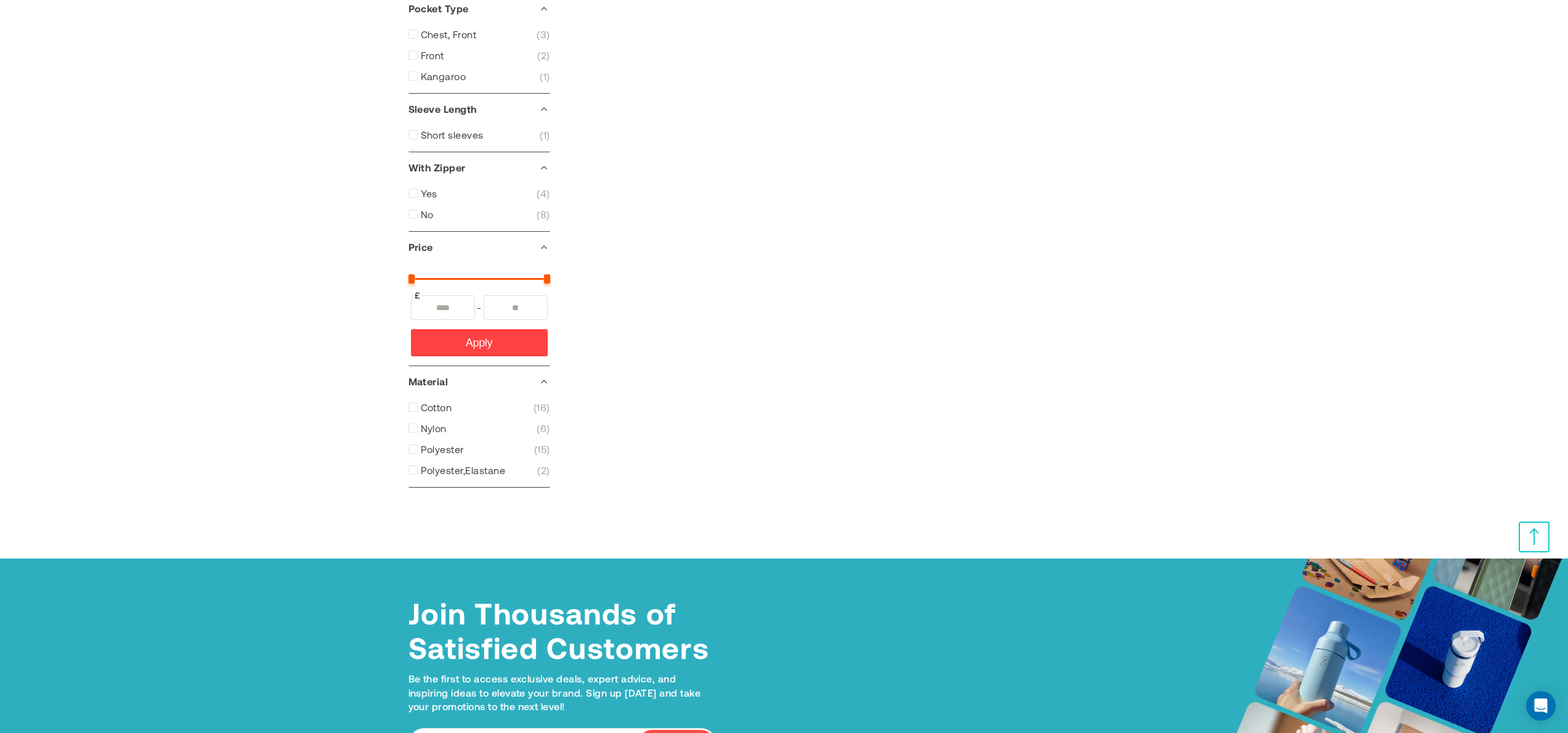
scroll to position [1392, 0]
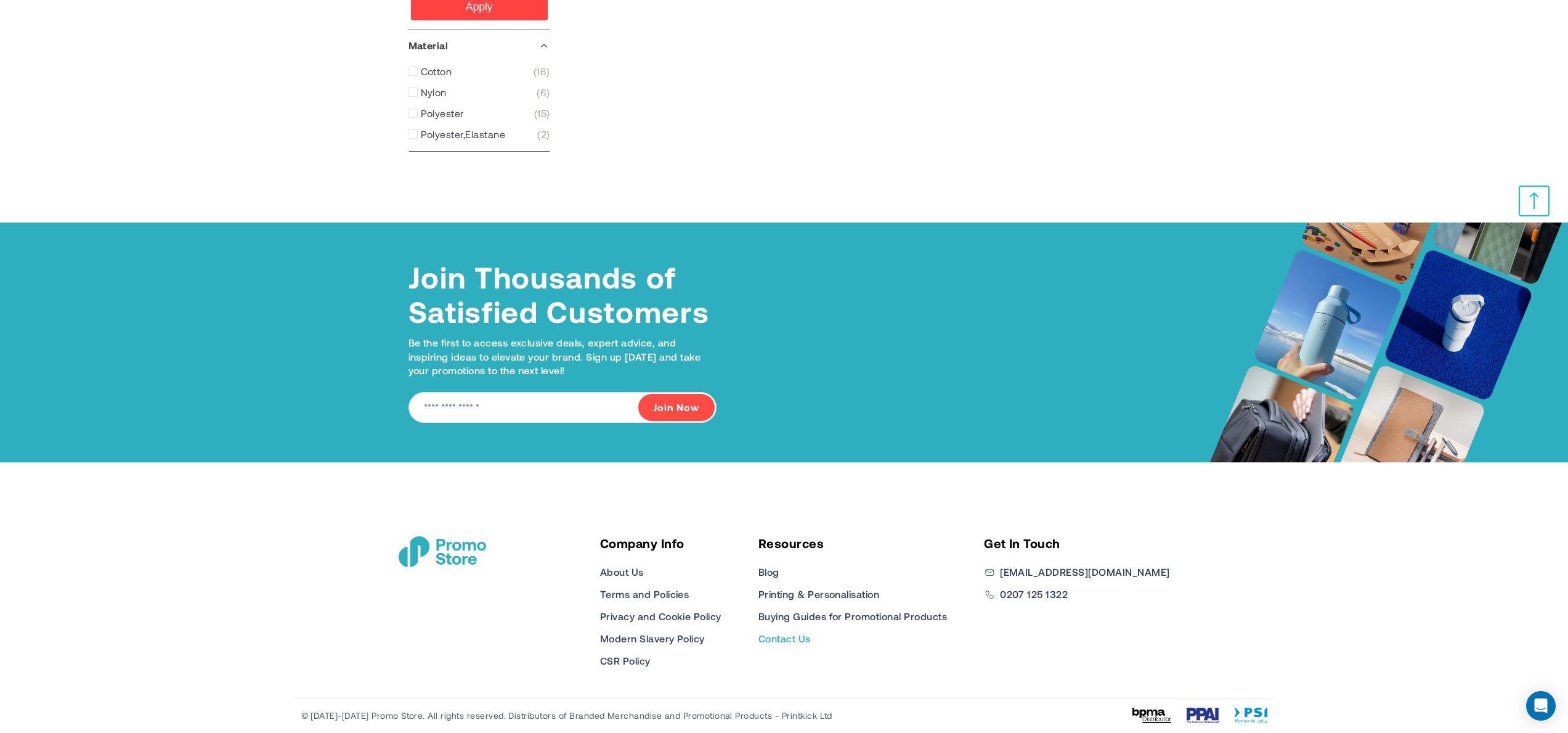
click at [811, 639] on link "Contact Us" at bounding box center [784, 639] width 52 height 15
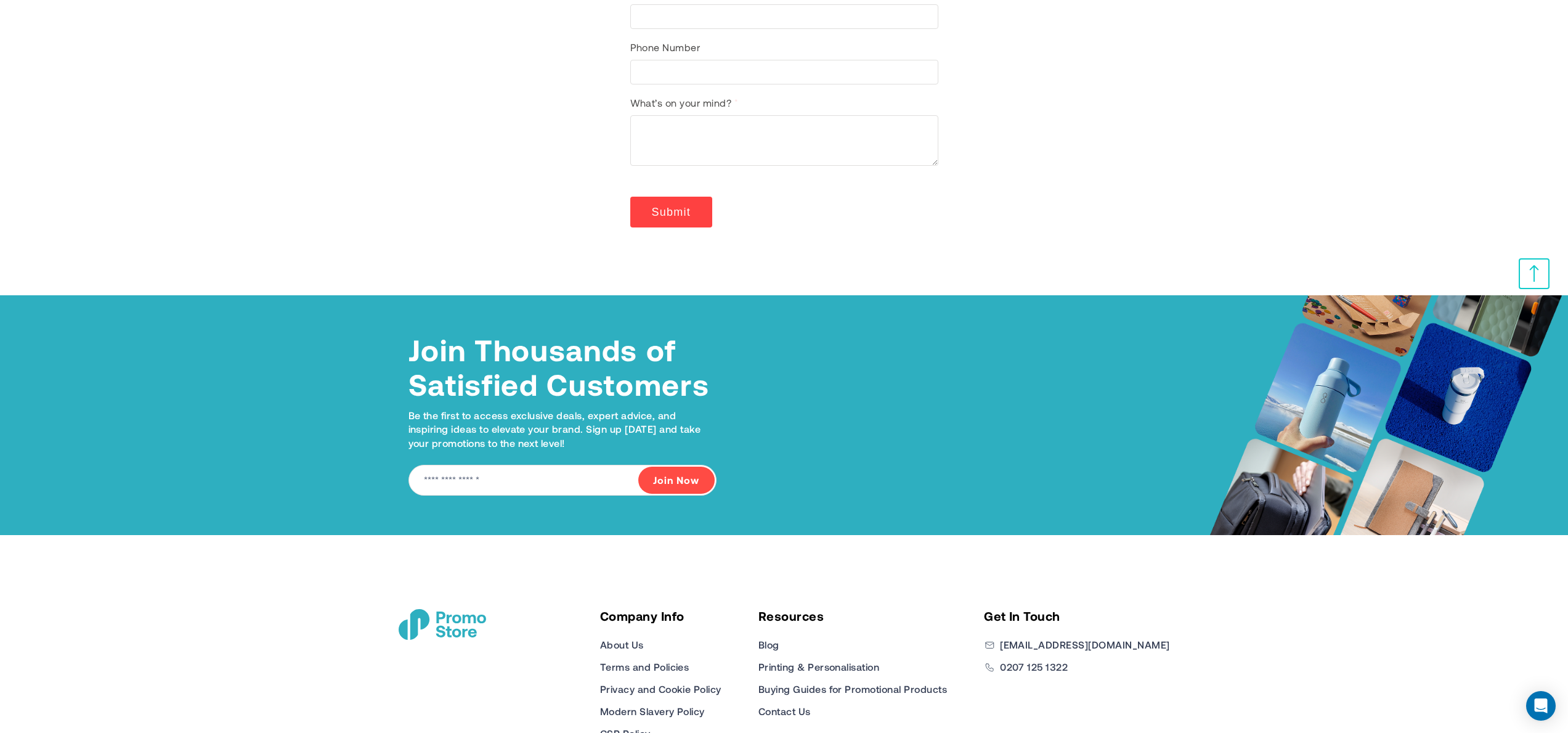
scroll to position [358, 0]
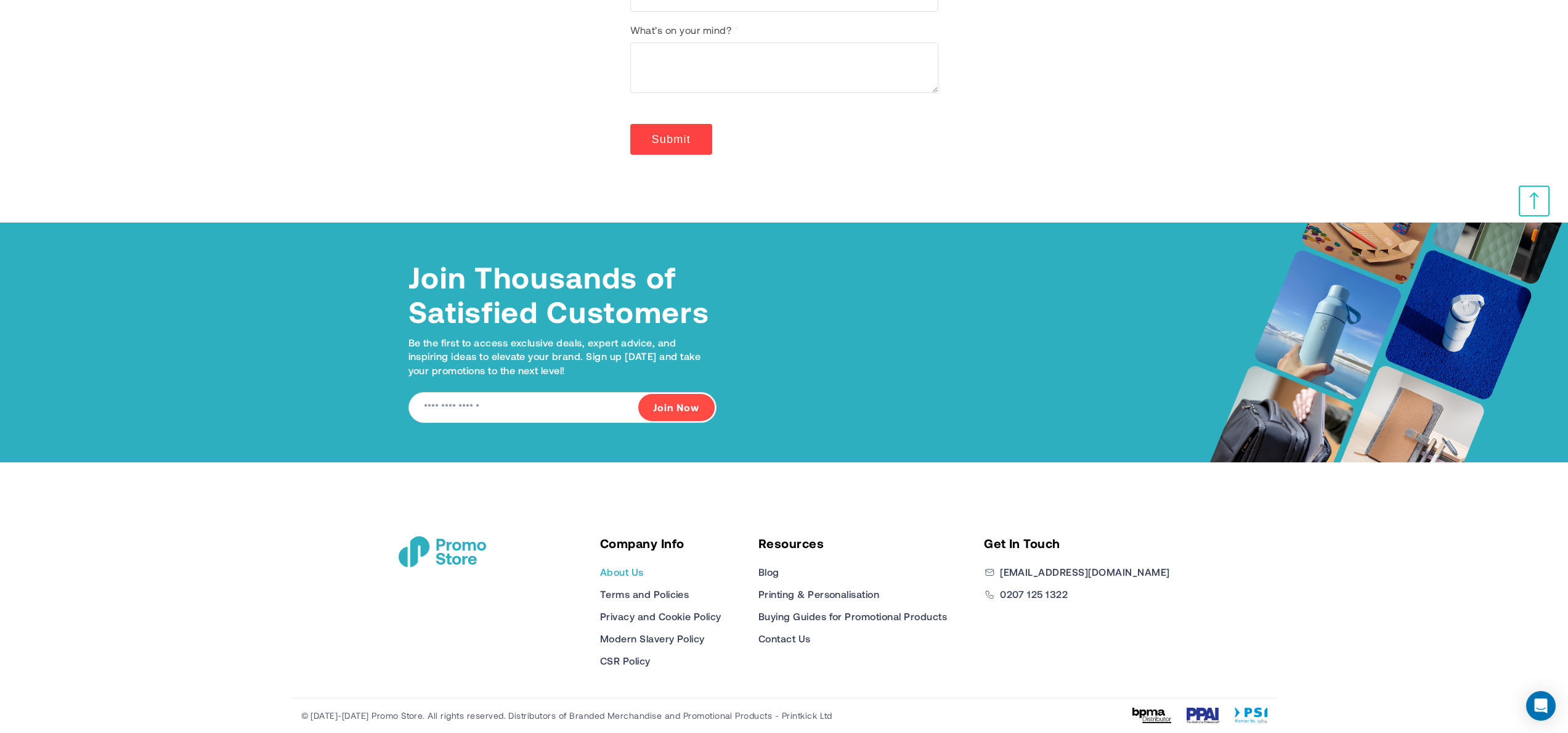
click at [644, 572] on link "About Us" at bounding box center [622, 572] width 44 height 15
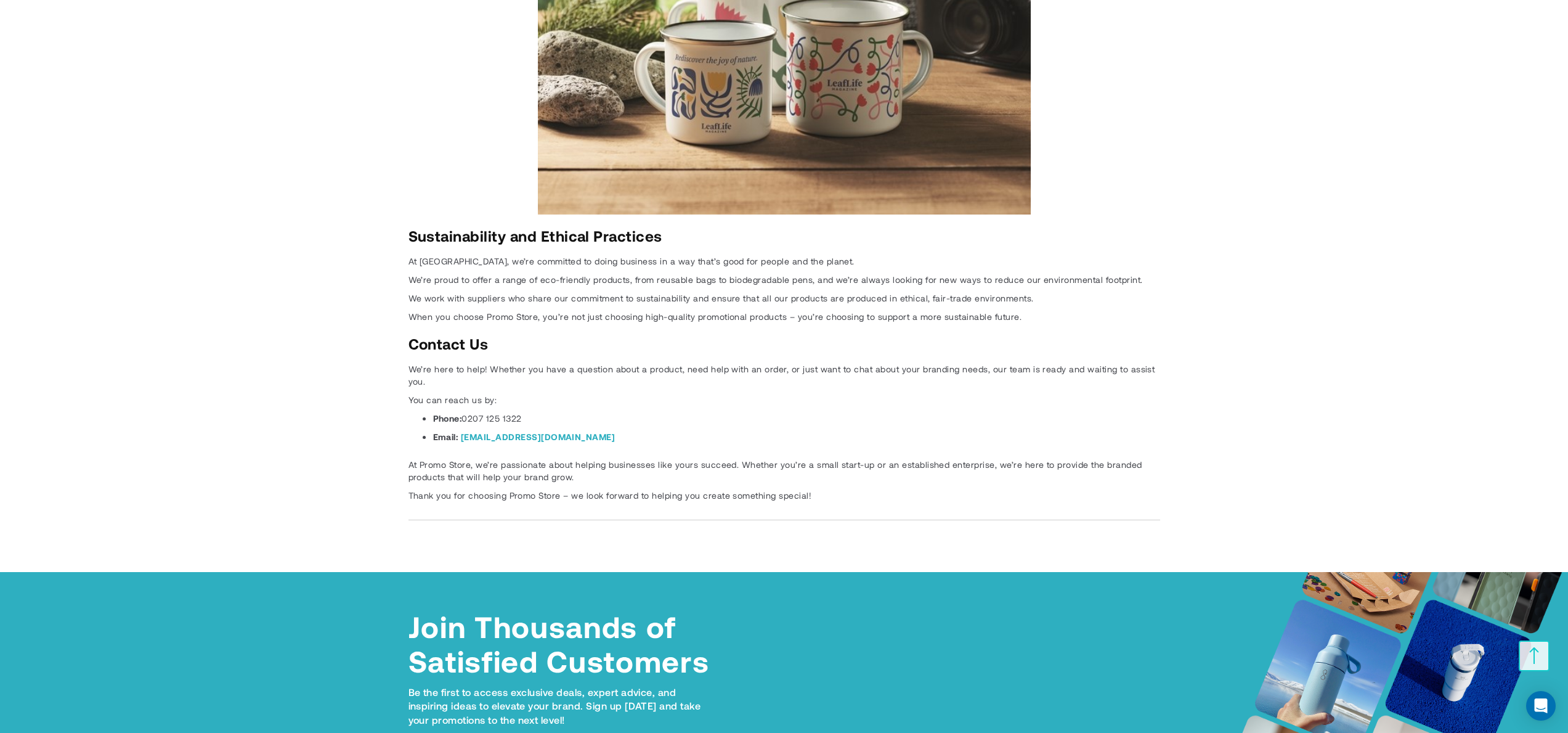
scroll to position [2809, 0]
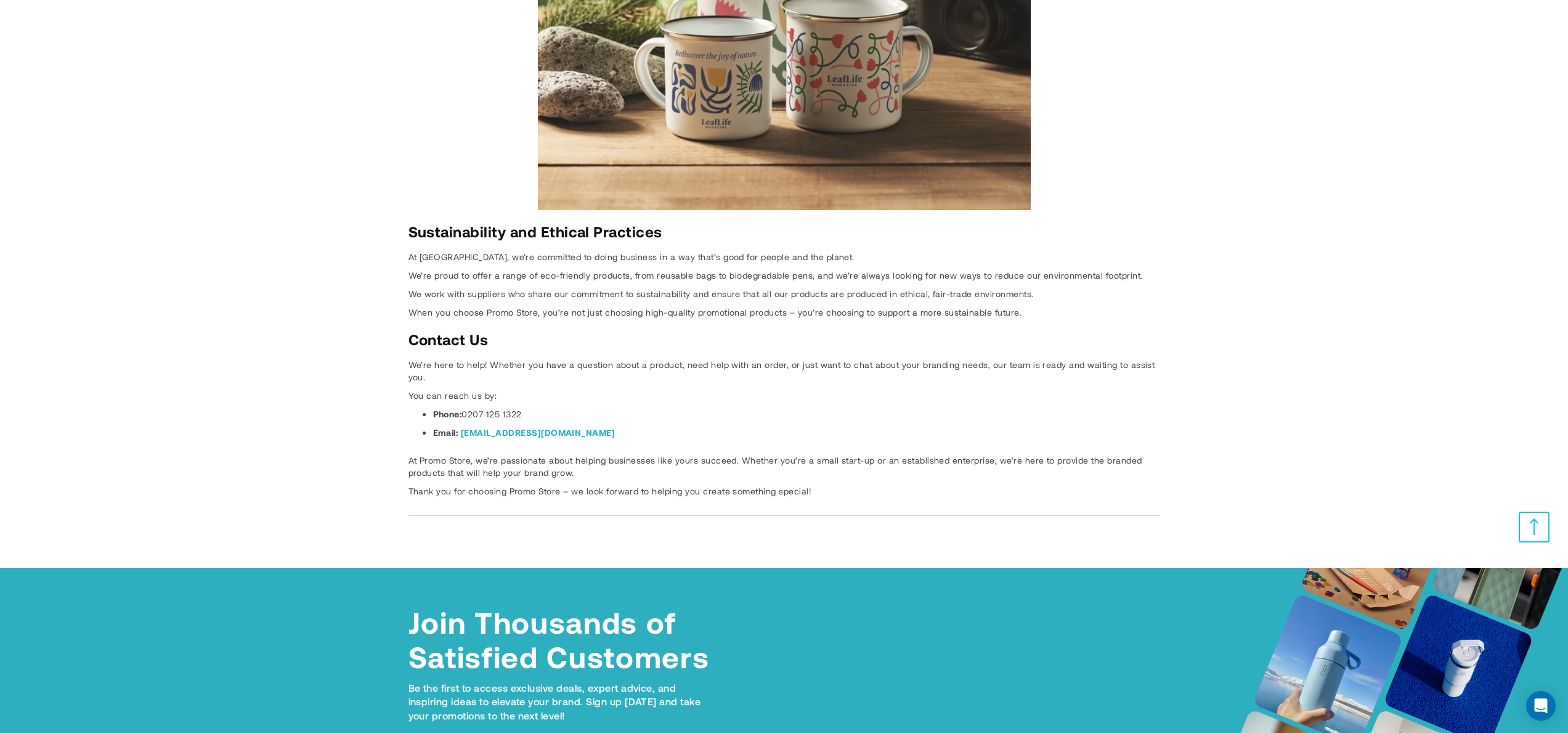
drag, startPoint x: 545, startPoint y: 391, endPoint x: 464, endPoint y: 395, distance: 81.1
click at [464, 407] on li "Phone: 0207 125 1322" at bounding box center [796, 413] width 727 height 12
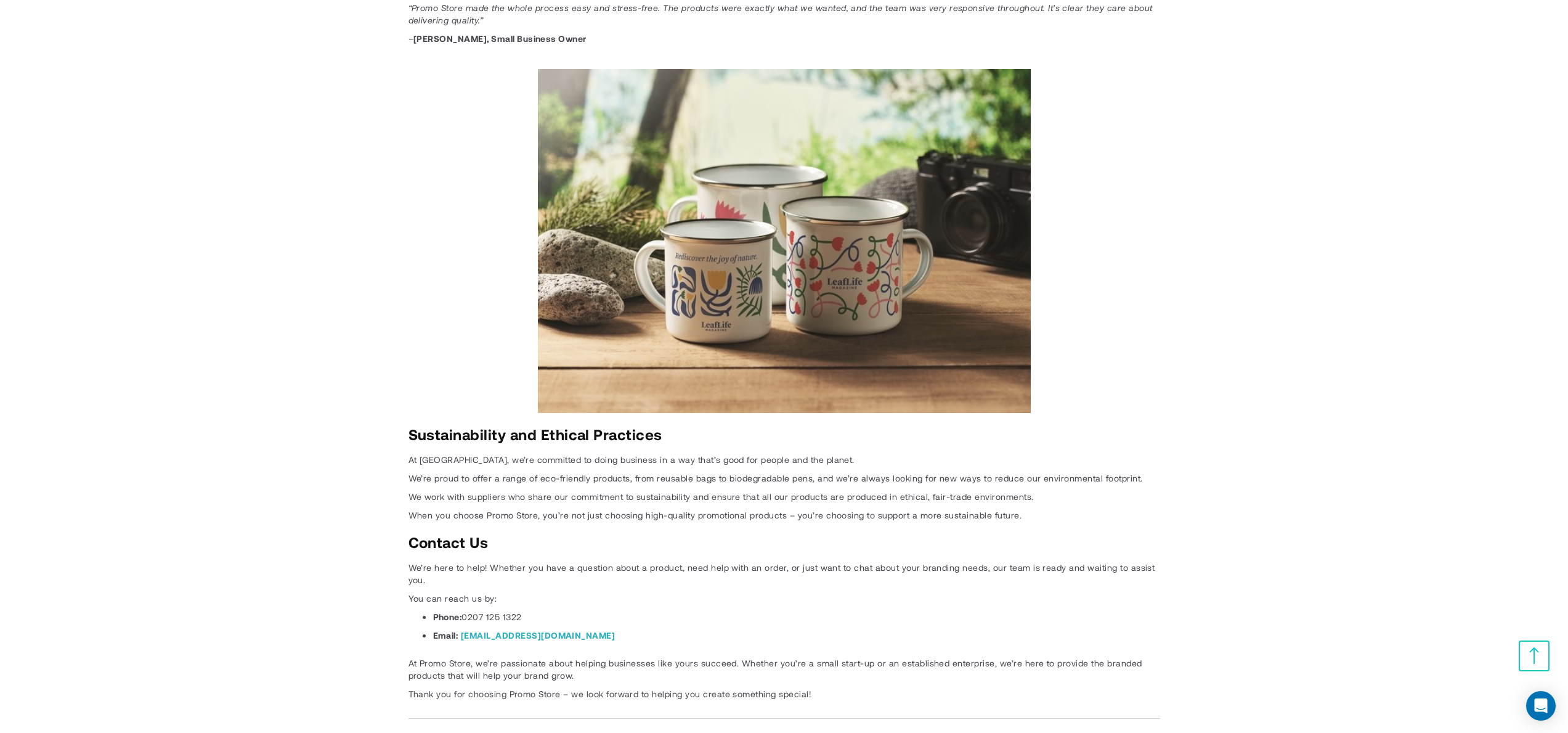
scroll to position [2604, 0]
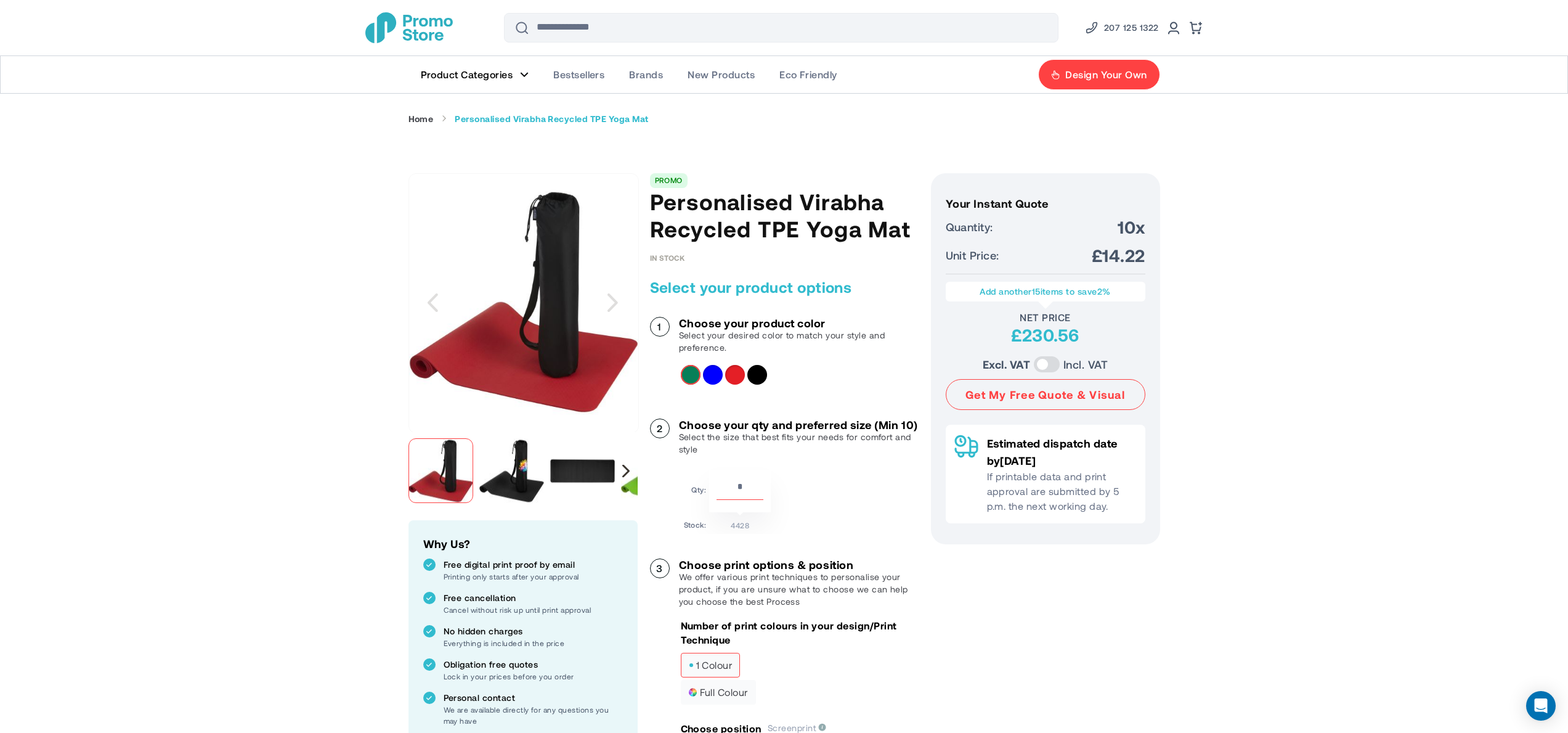
click at [626, 470] on div "Next" at bounding box center [626, 471] width 7 height 13
click at [464, 462] on img "Personalised Virabha Recycled TPE Yoga Mat" at bounding box center [455, 471] width 65 height 65
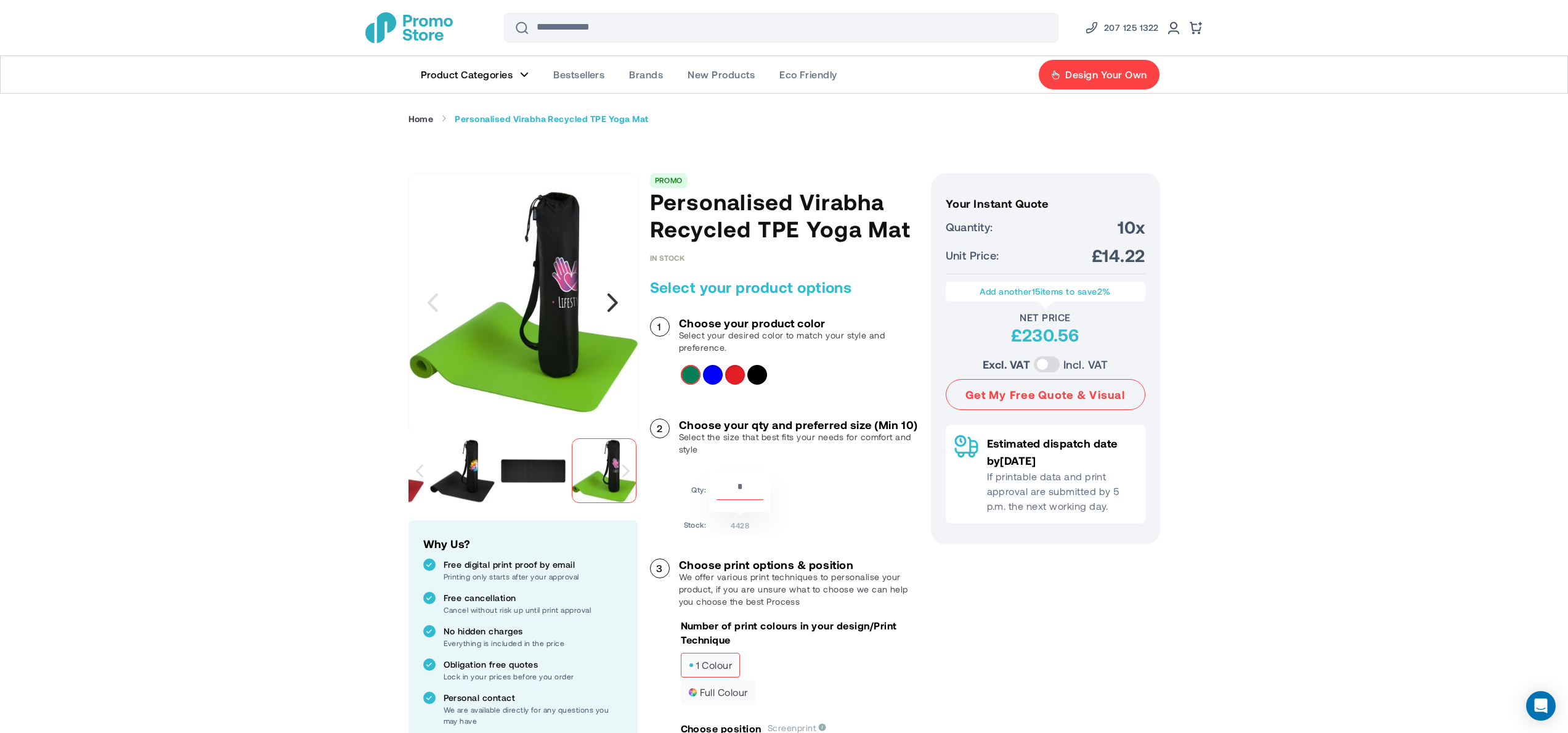
click at [615, 301] on div "Next" at bounding box center [613, 303] width 31 height 31
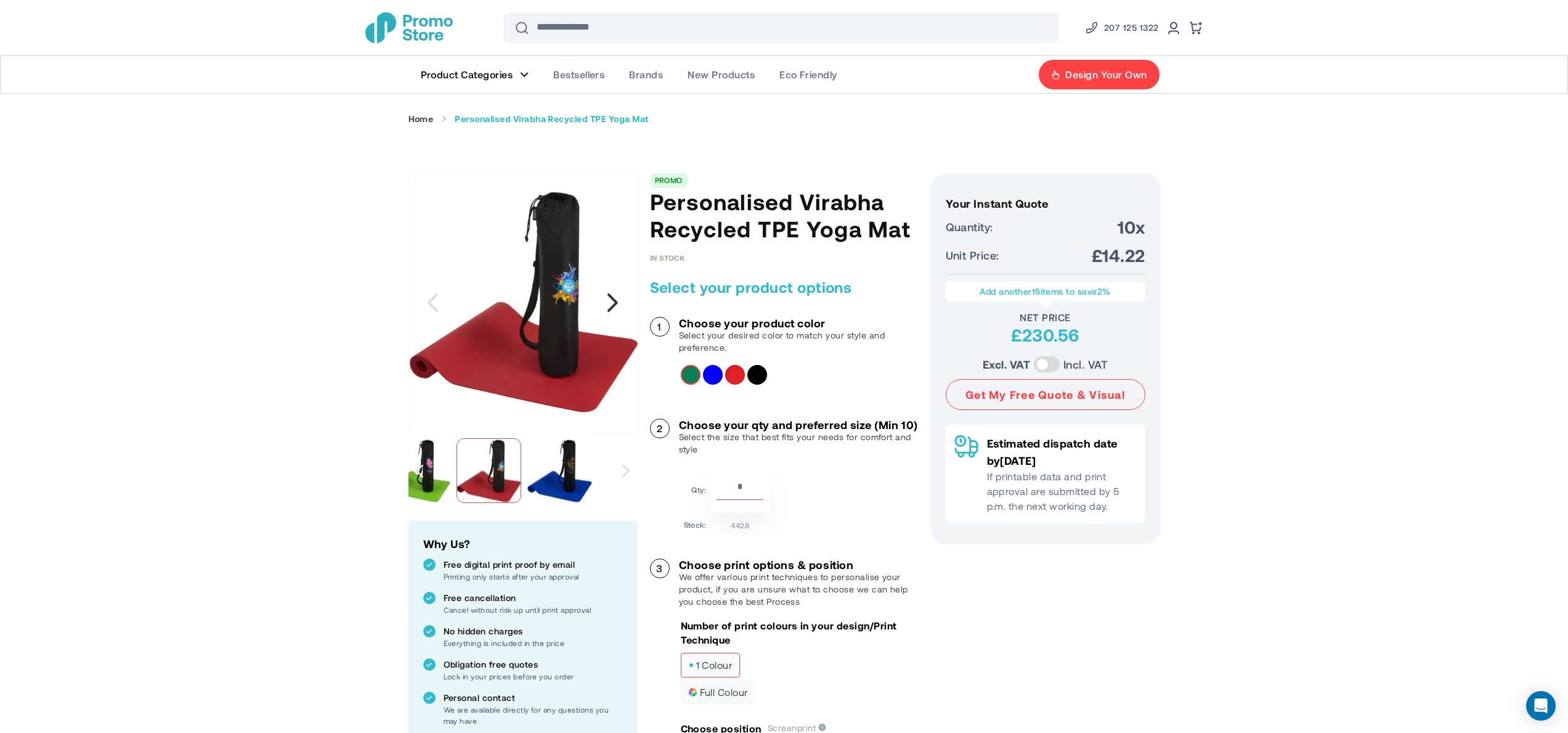
click at [612, 305] on div "Next" at bounding box center [613, 303] width 31 height 31
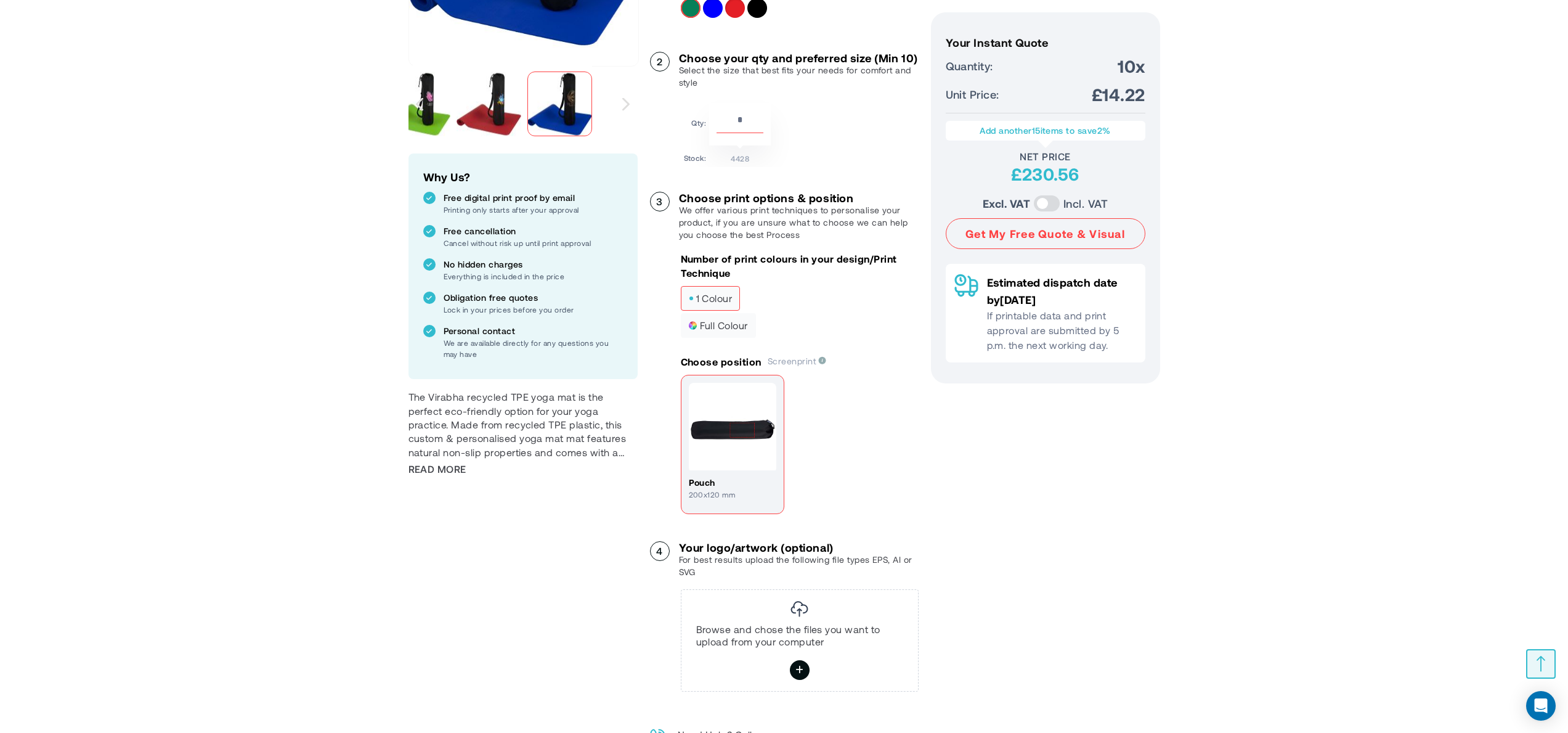
scroll to position [382, 0]
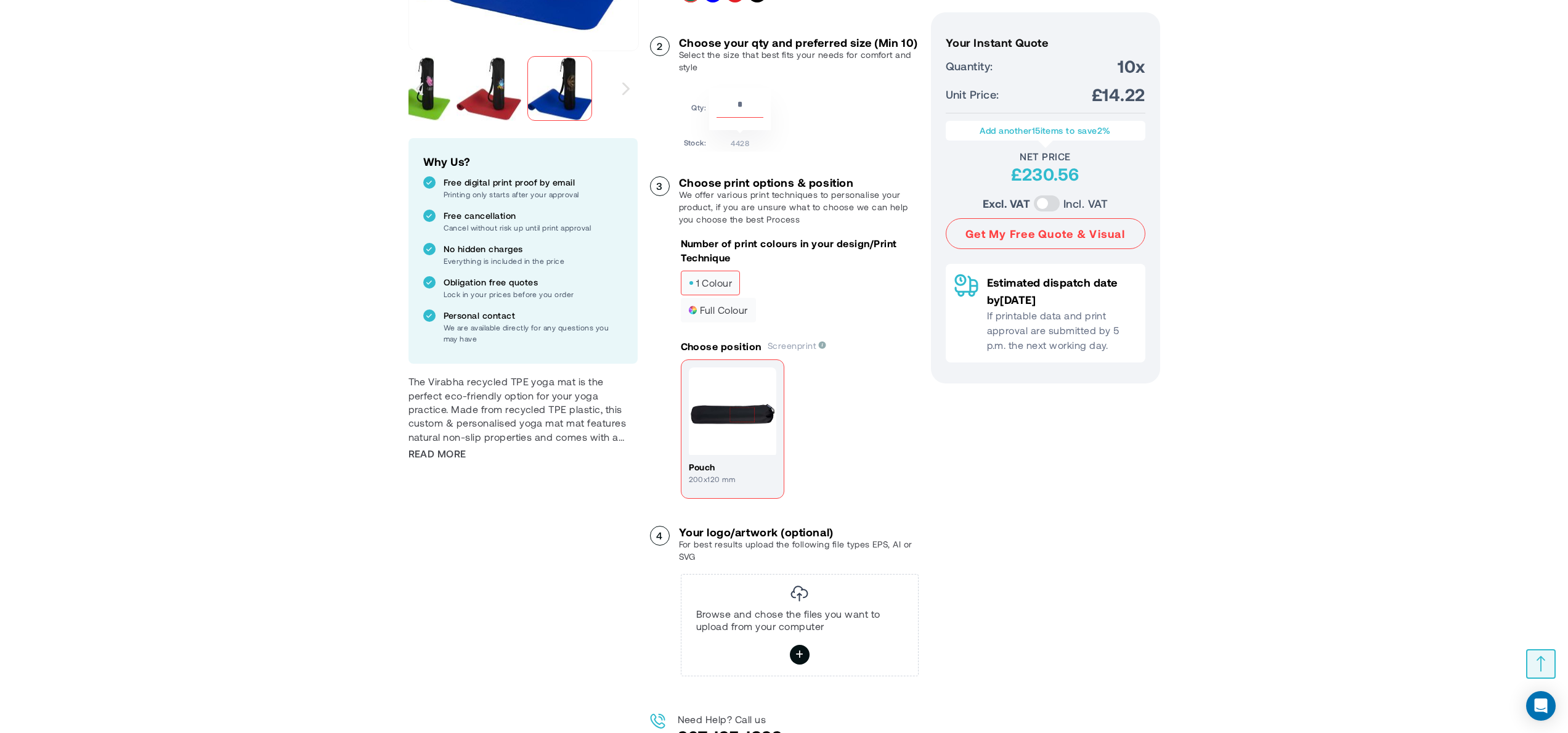
click at [744, 444] on img at bounding box center [732, 410] width 87 height 87
